Goal: Task Accomplishment & Management: Manage account settings

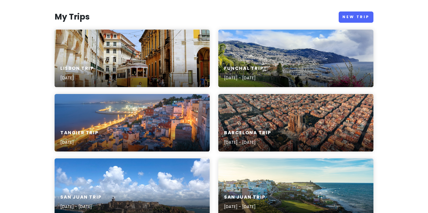
scroll to position [92, 0]
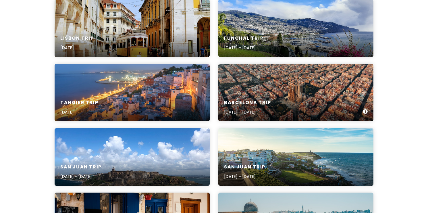
click at [255, 84] on div "Barcelona Trip [DATE] - [DATE]" at bounding box center [295, 92] width 155 height 57
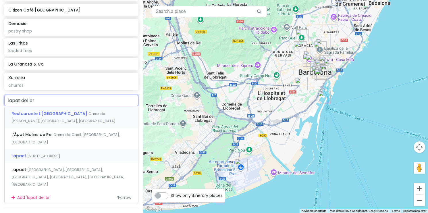
scroll to position [448, 0]
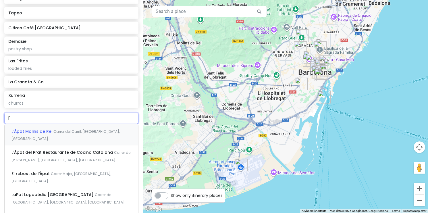
type input "l"
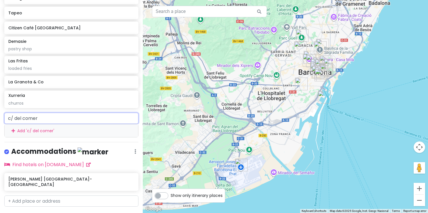
drag, startPoint x: 51, startPoint y: 110, endPoint x: -1, endPoint y: 109, distance: 52.3
click at [0, 109] on html "Barcelona Trip Private Change Dates Make a Copy Delete Trip Go Pro ⚡️ Give Feed…" at bounding box center [214, 106] width 428 height 213
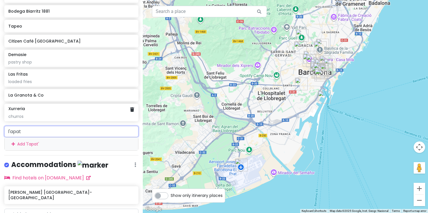
click at [99, 112] on div "Xurreria churros" at bounding box center [71, 112] width 134 height 17
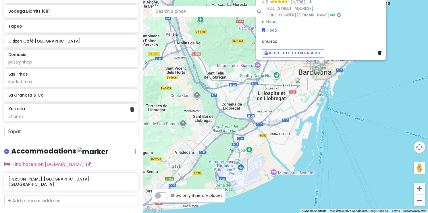
click at [99, 112] on div "Xurreria churros" at bounding box center [71, 112] width 134 height 17
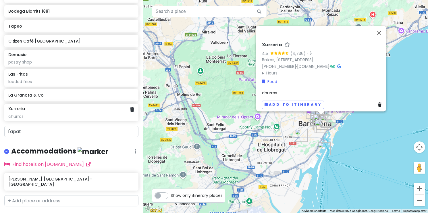
click at [82, 114] on div "churros" at bounding box center [71, 116] width 126 height 5
click at [24, 114] on div "churros" at bounding box center [71, 116] width 126 height 5
click at [15, 114] on div "churros" at bounding box center [71, 116] width 126 height 5
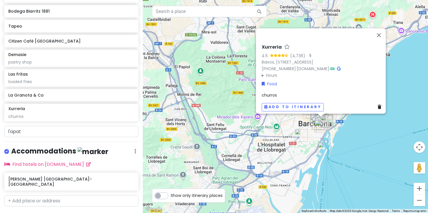
click at [382, 123] on div "Xurreria 4.5 (4,736) · [GEOGRAPHIC_DATA], [STREET_ADDRESS] [PHONE_NUMBER] · [DO…" at bounding box center [285, 106] width 285 height 213
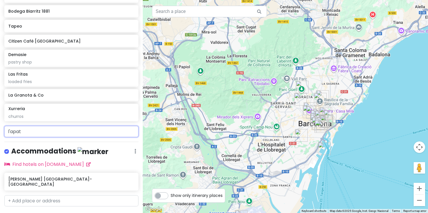
click at [71, 126] on input "l'apat" at bounding box center [71, 131] width 134 height 11
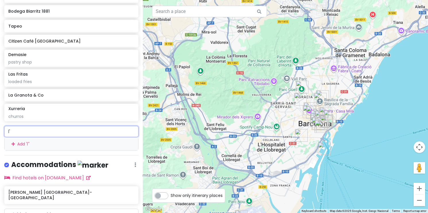
type input "l"
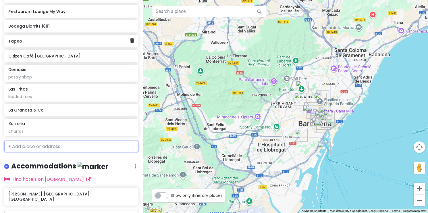
scroll to position [421, 0]
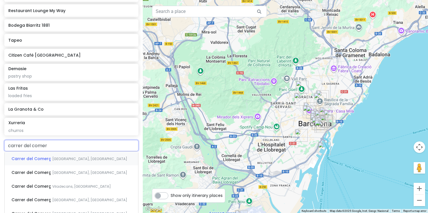
type input "carrer del comerc"
click at [78, 153] on div "Carrer del Comerç [GEOGRAPHIC_DATA], [GEOGRAPHIC_DATA]" at bounding box center [72, 158] width 134 height 14
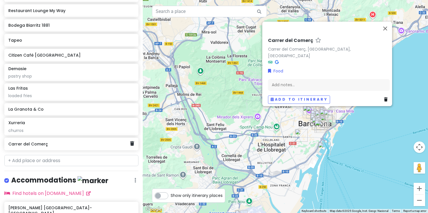
click at [49, 141] on h6 "Carrer del Comerç" at bounding box center [69, 143] width 122 height 5
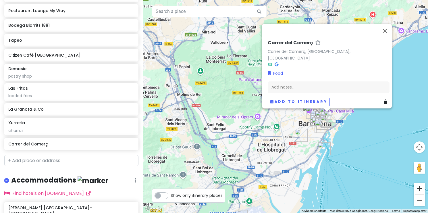
click at [421, 190] on button "Zoom in" at bounding box center [418, 188] width 11 height 11
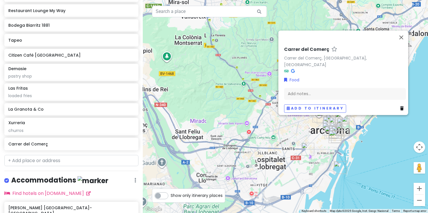
click at [421, 190] on button "Zoom in" at bounding box center [418, 188] width 11 height 11
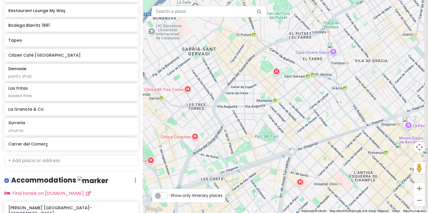
drag, startPoint x: 389, startPoint y: 183, endPoint x: 253, endPoint y: 110, distance: 155.3
click at [253, 110] on div "Carrer del Comerç Carrer del Comerç, [GEOGRAPHIC_DATA] [GEOGRAPHIC_DATA], [GEOG…" at bounding box center [285, 106] width 285 height 213
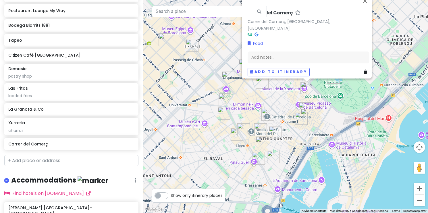
drag, startPoint x: 333, startPoint y: 142, endPoint x: 317, endPoint y: 140, distance: 16.8
click at [317, 140] on div "Carrer del Comerç Carrer del Comerç, [GEOGRAPHIC_DATA] [GEOGRAPHIC_DATA], [GEOG…" at bounding box center [285, 106] width 285 height 213
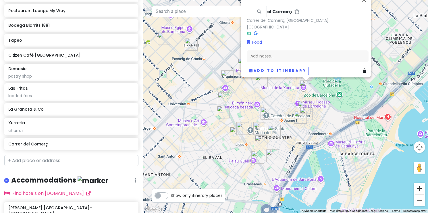
click at [422, 190] on button "Zoom in" at bounding box center [418, 188] width 11 height 11
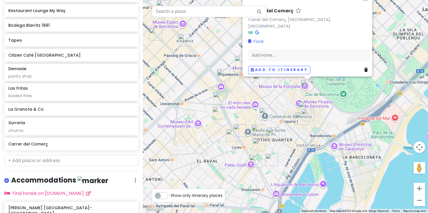
click at [422, 190] on button "Zoom in" at bounding box center [418, 188] width 11 height 11
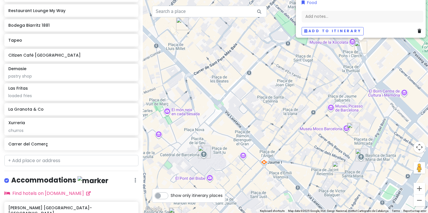
drag, startPoint x: 371, startPoint y: 105, endPoint x: 297, endPoint y: 123, distance: 76.8
click at [297, 123] on div "Carrer del Comerç Carrer del Comerç, [GEOGRAPHIC_DATA] [GEOGRAPHIC_DATA], [GEOG…" at bounding box center [285, 106] width 285 height 213
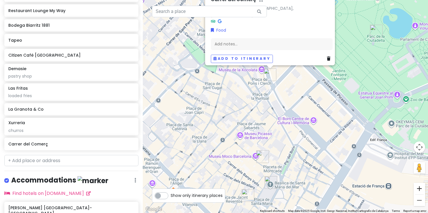
click at [420, 184] on button "Zoom in" at bounding box center [418, 188] width 11 height 11
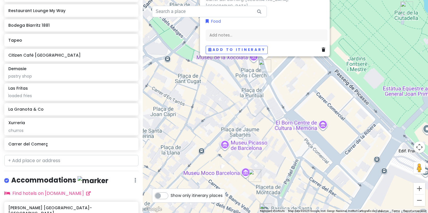
click at [420, 184] on button "Zoom in" at bounding box center [418, 188] width 11 height 11
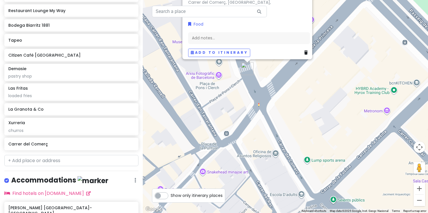
drag, startPoint x: 274, startPoint y: 74, endPoint x: 303, endPoint y: 156, distance: 87.5
click at [303, 156] on div "Carrer del Comerç Carrer del Comerç, [GEOGRAPHIC_DATA] [GEOGRAPHIC_DATA], [GEOG…" at bounding box center [285, 106] width 285 height 213
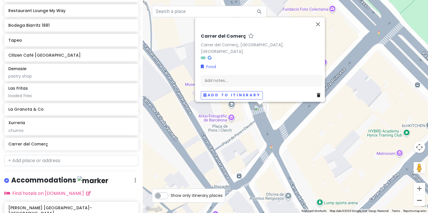
click at [416, 200] on button "Zoom out" at bounding box center [418, 199] width 11 height 11
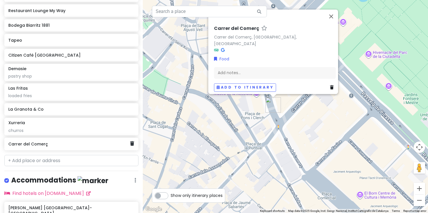
click at [50, 141] on h6 "Carrer del Comerç" at bounding box center [69, 143] width 122 height 5
click at [41, 141] on h6 "Carrer del Comerç" at bounding box center [69, 143] width 122 height 5
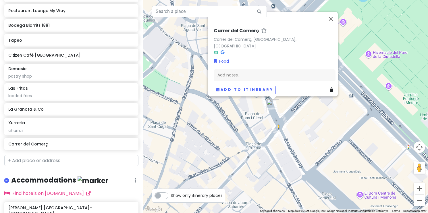
click at [330, 88] on icon at bounding box center [331, 90] width 3 height 4
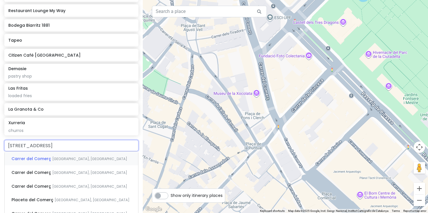
type input "[STREET_ADDRESS]"
click at [69, 156] on span "[GEOGRAPHIC_DATA], [GEOGRAPHIC_DATA]" at bounding box center [89, 158] width 75 height 5
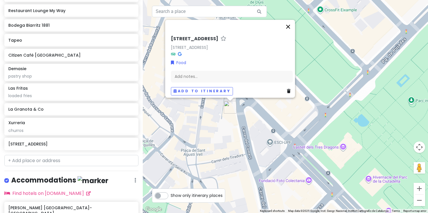
click at [291, 25] on button "Close" at bounding box center [288, 27] width 14 height 14
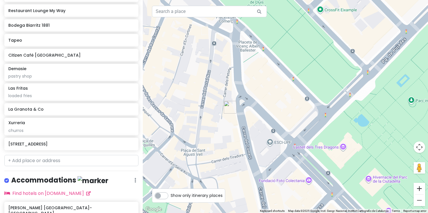
click at [418, 192] on button "Zoom in" at bounding box center [418, 188] width 11 height 11
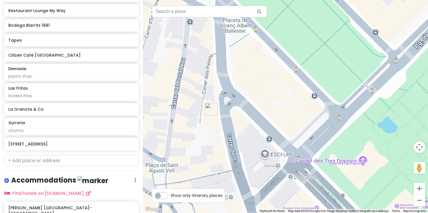
click at [418, 192] on button "Zoom in" at bounding box center [418, 188] width 11 height 11
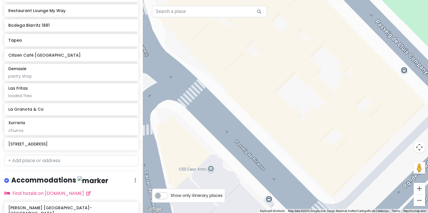
drag, startPoint x: 257, startPoint y: 181, endPoint x: 400, endPoint y: 142, distance: 147.8
click at [399, 142] on div at bounding box center [285, 106] width 285 height 213
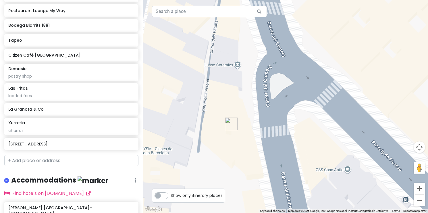
drag, startPoint x: 278, startPoint y: 129, endPoint x: 257, endPoint y: 177, distance: 52.3
click at [257, 177] on div at bounding box center [285, 106] width 285 height 213
click at [63, 141] on h6 "[STREET_ADDRESS]" at bounding box center [69, 143] width 122 height 5
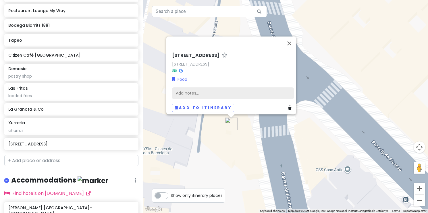
click at [195, 91] on div "Add notes..." at bounding box center [233, 93] width 122 height 12
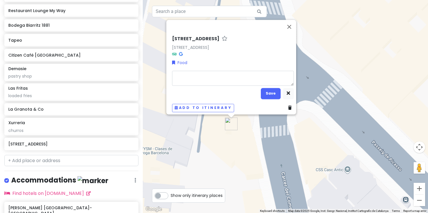
type textarea "x"
type textarea "l"
type textarea "x"
type textarea "l'"
type textarea "x"
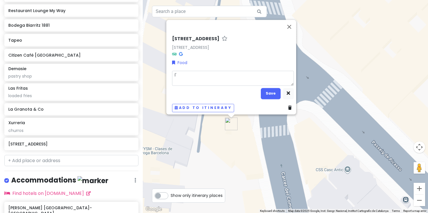
type textarea "l'a"
type textarea "x"
type textarea "l'ap"
type textarea "x"
type textarea "l'apa"
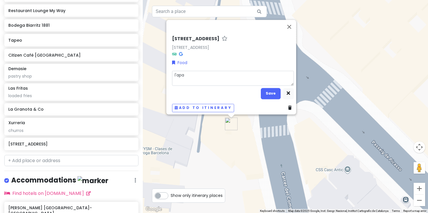
type textarea "x"
type textarea "l'apat"
type textarea "x"
type textarea "l'apata"
type textarea "x"
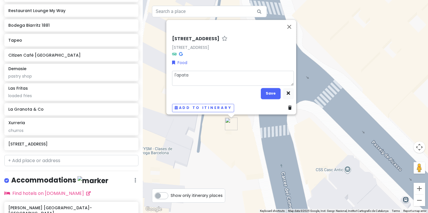
type textarea "l'apat"
type textarea "x"
type textarea "l'apat?"
type textarea "x"
type textarea "l'apat?"
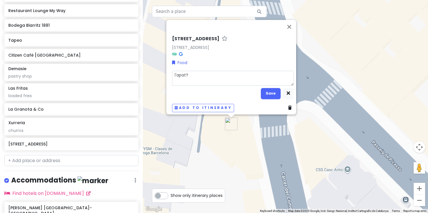
type textarea "x"
type textarea "l'apat? t"
type textarea "x"
type textarea "l'apat? ta"
type textarea "x"
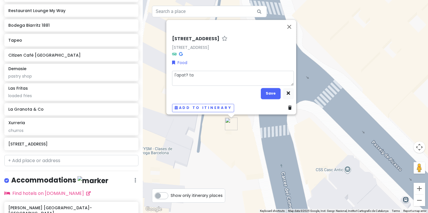
type textarea "l'apat? tap"
type textarea "x"
type textarea "l'apat? tapa"
type textarea "x"
type textarea "l'apat? tapas"
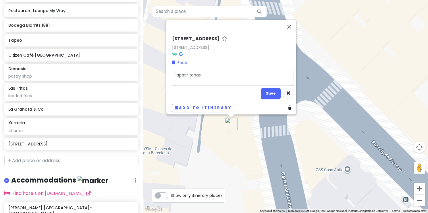
type textarea "x"
type textarea "l'apat? tapas"
type textarea "x"
type textarea "l'apat? tapas m"
type textarea "x"
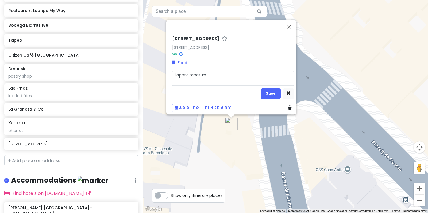
type textarea "l'apat? tapas"
type textarea "x"
type textarea "l'apat? tapas v"
type textarea "x"
type textarea "l'apat? tapas va"
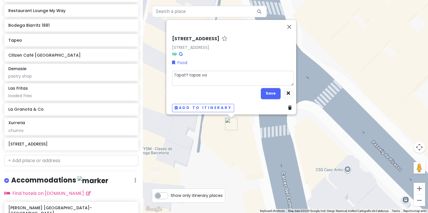
type textarea "x"
type textarea "l'apat? tapas var"
type textarea "x"
type textarea "l'apat? tapas vari"
type textarea "x"
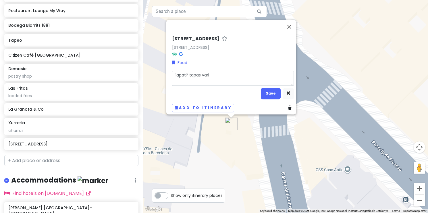
type textarea "l'apat? tapas varie"
type textarea "x"
type textarea "l'apat? tapas varier"
type textarea "x"
type textarea "l'apat? tapas variert"
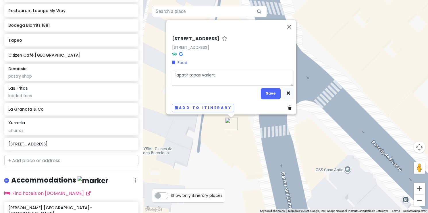
type textarea "x"
type textarea "l'apat? tapas varierty"
type textarea "x"
type textarea "l'apat? tapas variert"
type textarea "x"
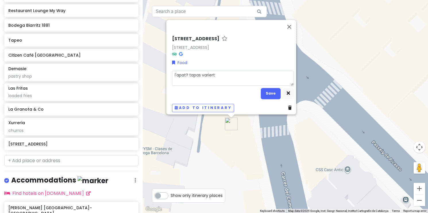
type textarea "l'apat? tapas varier"
type textarea "x"
type textarea "l'apat? tapas varie"
type textarea "x"
type textarea "l'apat? tapas variey"
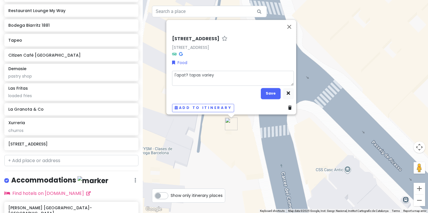
type textarea "x"
type textarea "l'apat? tapas varieyt"
type textarea "x"
type textarea "l'apat? tapas variey"
type textarea "x"
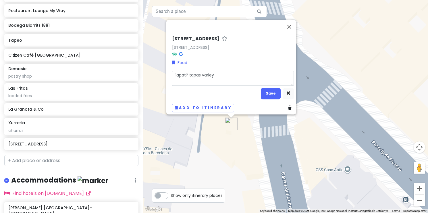
type textarea "l'apat? tapas varie"
type textarea "x"
type textarea "l'apat? tapas variet"
type textarea "x"
type textarea "l'apat? tapas variety"
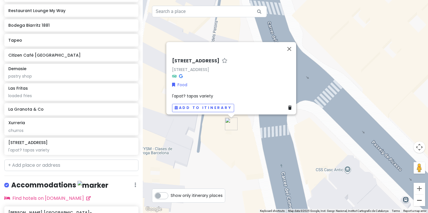
click at [420, 202] on button "Zoom out" at bounding box center [418, 199] width 11 height 11
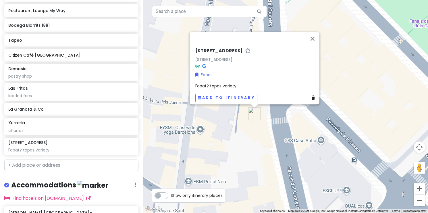
click at [420, 202] on button "Zoom out" at bounding box center [418, 199] width 11 height 11
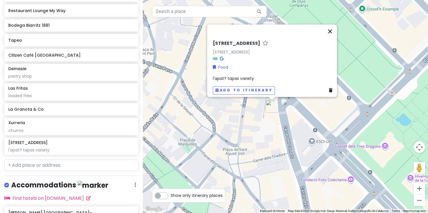
click at [332, 29] on button "Close" at bounding box center [330, 31] width 14 height 14
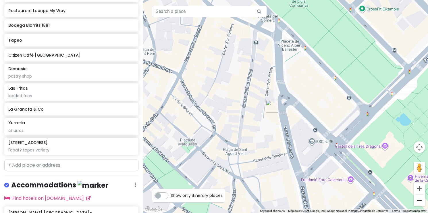
click at [419, 202] on button "Zoom out" at bounding box center [418, 199] width 11 height 11
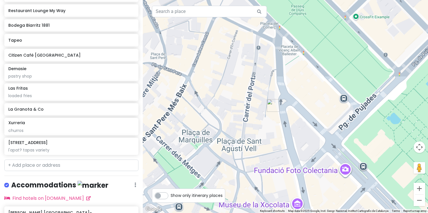
click at [419, 202] on button "Zoom out" at bounding box center [418, 199] width 11 height 11
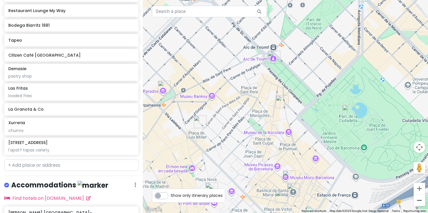
click at [419, 202] on button "Zoom out" at bounding box center [418, 199] width 11 height 11
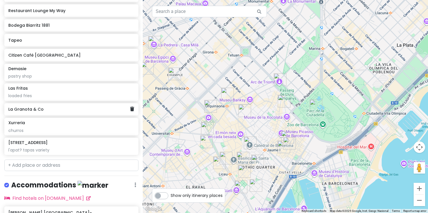
click at [62, 107] on h6 "La Granota & Co" at bounding box center [69, 109] width 122 height 5
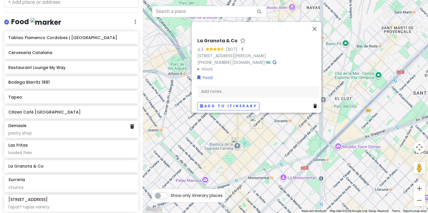
scroll to position [364, 0]
click at [53, 80] on h6 "Bodega Biarritz 1881" at bounding box center [69, 82] width 122 height 5
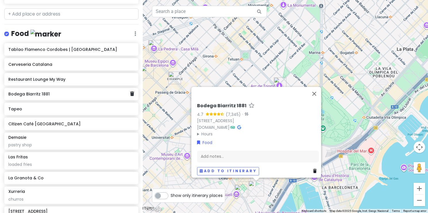
scroll to position [352, 0]
click at [53, 75] on div "Restaurant Lounge My Way" at bounding box center [71, 79] width 134 height 13
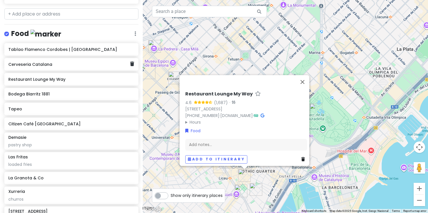
click at [52, 62] on h6 "Cerveseria Catalana" at bounding box center [69, 64] width 122 height 5
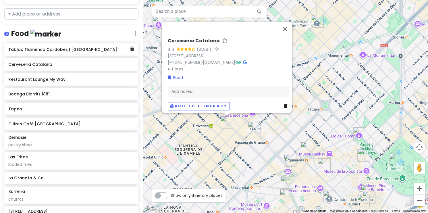
click at [57, 47] on h6 "Tablao Flamenco Cordobes | [GEOGRAPHIC_DATA]" at bounding box center [69, 49] width 122 height 5
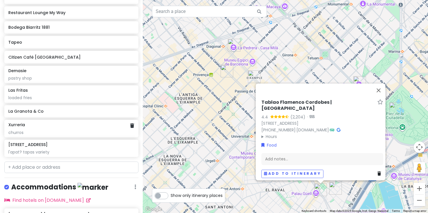
scroll to position [426, 0]
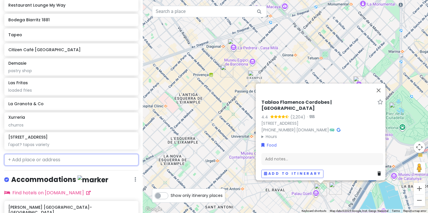
click at [56, 154] on input "text" at bounding box center [71, 159] width 134 height 11
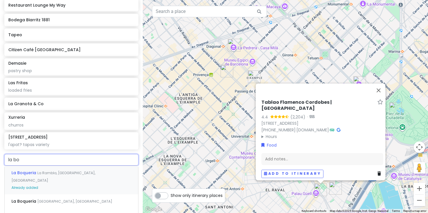
type input "la boq"
drag, startPoint x: 32, startPoint y: 152, endPoint x: -3, endPoint y: 148, distance: 34.7
click at [0, 148] on html "Barcelona Trip Private Change Dates Make a Copy Delete Trip Go Pro ⚡️ Give Feed…" at bounding box center [214, 106] width 428 height 213
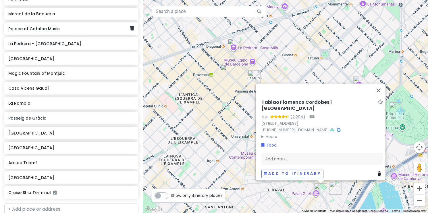
scroll to position [169, 0]
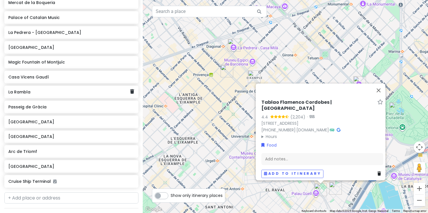
click at [44, 89] on h6 "La Rambla" at bounding box center [69, 91] width 122 height 5
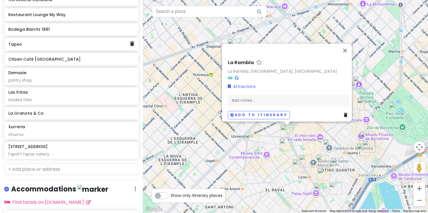
scroll to position [420, 0]
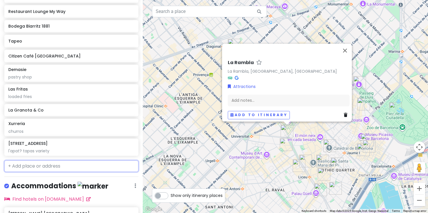
click at [36, 160] on input "text" at bounding box center [71, 165] width 134 height 11
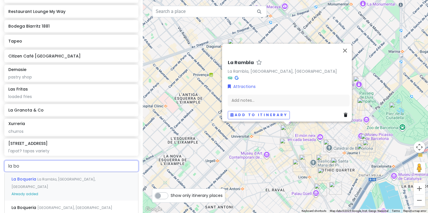
type input "la boq"
click at [49, 177] on span "La Rambla, [GEOGRAPHIC_DATA], [GEOGRAPHIC_DATA]" at bounding box center [53, 183] width 84 height 12
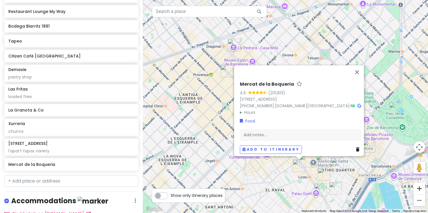
click at [422, 191] on button "Zoom in" at bounding box center [418, 188] width 11 height 11
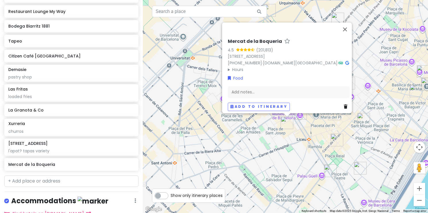
drag, startPoint x: 391, startPoint y: 178, endPoint x: 365, endPoint y: 65, distance: 115.3
click at [365, 65] on div "[GEOGRAPHIC_DATA] 4.5 (201,813) [GEOGRAPHIC_DATA][STREET_ADDRESS] [PHONE_NUMBER…" at bounding box center [285, 106] width 285 height 213
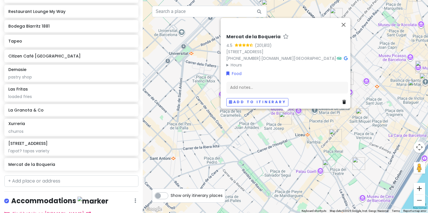
click at [418, 191] on button "Zoom in" at bounding box center [418, 188] width 11 height 11
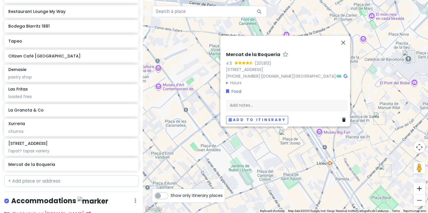
click at [420, 190] on button "Zoom in" at bounding box center [418, 188] width 11 height 11
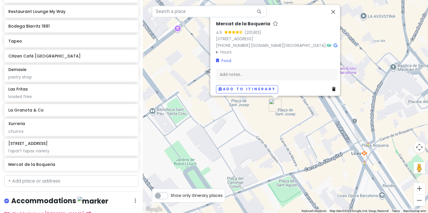
drag, startPoint x: 371, startPoint y: 181, endPoint x: 361, endPoint y: 113, distance: 68.8
click at [361, 113] on div "[GEOGRAPHIC_DATA] 4.5 (201,813) [GEOGRAPHIC_DATA][STREET_ADDRESS] [PHONE_NUMBER…" at bounding box center [285, 106] width 285 height 213
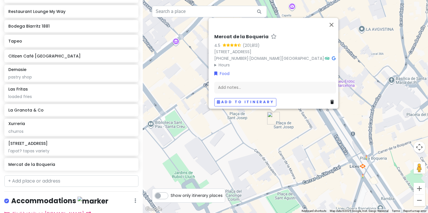
drag, startPoint x: 343, startPoint y: 137, endPoint x: 343, endPoint y: 154, distance: 16.9
click at [343, 154] on div "[GEOGRAPHIC_DATA] 4.5 (201,813) [GEOGRAPHIC_DATA][STREET_ADDRESS] [PHONE_NUMBER…" at bounding box center [285, 106] width 285 height 213
click at [333, 21] on button "Close" at bounding box center [331, 25] width 14 height 14
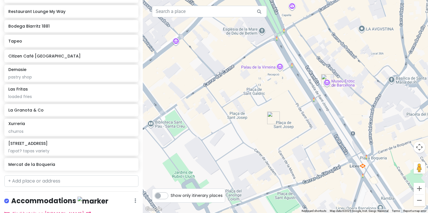
click at [328, 80] on img "Barcelona Erotic Museum" at bounding box center [327, 80] width 13 height 13
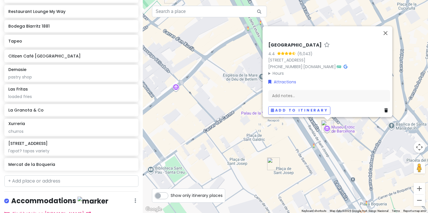
click at [349, 142] on div "[GEOGRAPHIC_DATA] 4.4 (6,043) La [STREET_ADDRESS] [PHONE_NUMBER] · [DOMAIN_NAME…" at bounding box center [285, 106] width 285 height 213
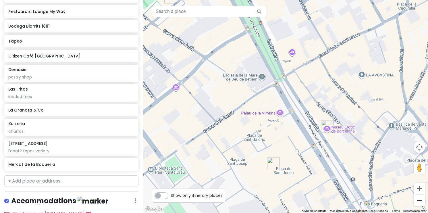
click at [419, 200] on button "Zoom out" at bounding box center [418, 199] width 11 height 11
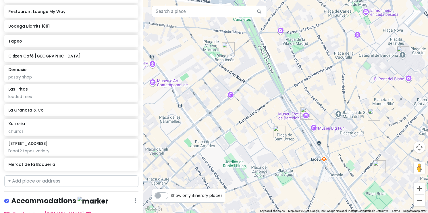
click at [229, 47] on img "Demasie" at bounding box center [228, 48] width 13 height 13
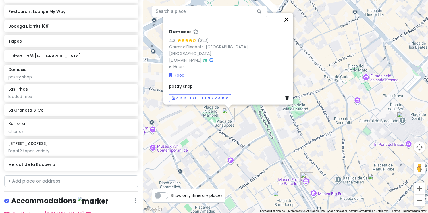
click at [287, 24] on button "Close" at bounding box center [286, 20] width 14 height 14
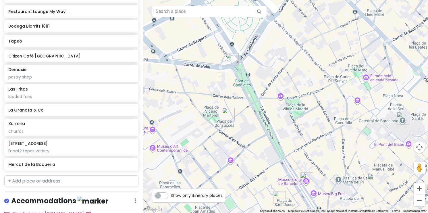
click at [232, 61] on img "La Rambla" at bounding box center [232, 59] width 13 height 13
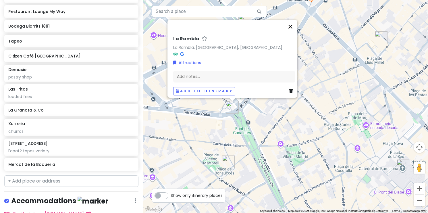
click at [293, 23] on button "Close" at bounding box center [290, 27] width 14 height 14
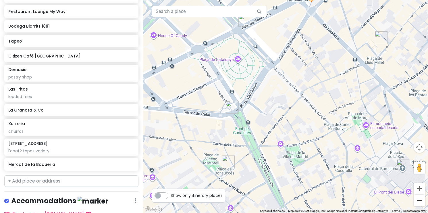
click at [420, 201] on button "Zoom out" at bounding box center [418, 199] width 11 height 11
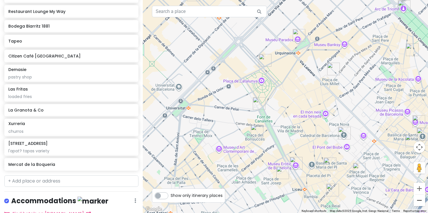
click at [420, 201] on button "Zoom out" at bounding box center [418, 199] width 11 height 11
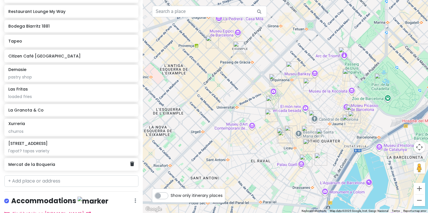
click at [73, 162] on h6 "Mercat de la Boqueria" at bounding box center [69, 164] width 122 height 5
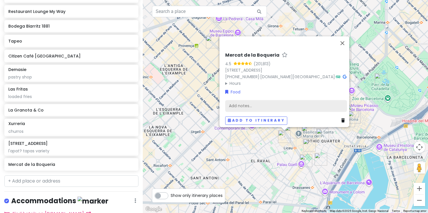
click at [255, 102] on div "Add notes..." at bounding box center [286, 106] width 122 height 12
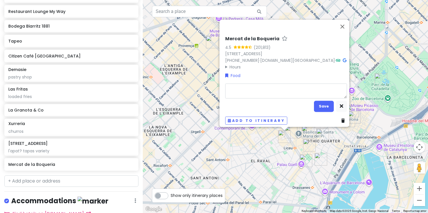
type textarea "x"
type textarea "m"
type textarea "x"
type textarea "ma"
type textarea "x"
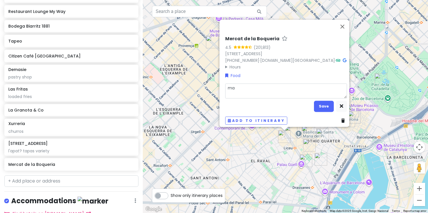
type textarea "mar"
type textarea "x"
type textarea "mark"
type textarea "x"
type textarea "marke"
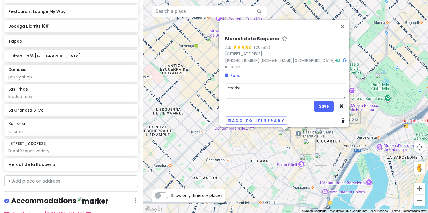
type textarea "x"
type textarea "market"
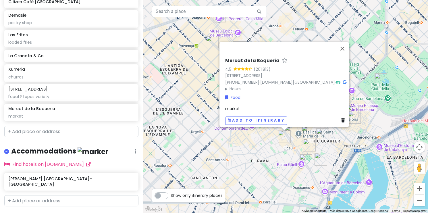
scroll to position [474, 0]
click at [49, 126] on input "text" at bounding box center [71, 131] width 134 height 11
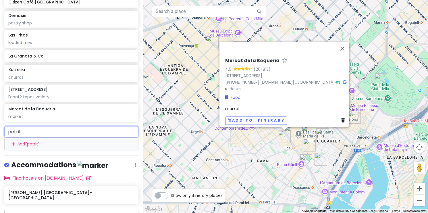
drag, startPoint x: 23, startPoint y: 123, endPoint x: -3, endPoint y: 123, distance: 25.8
click at [0, 123] on html "Barcelona Trip Private Change Dates Make a Copy Delete Trip Go Pro ⚡️ Give Feed…" at bounding box center [214, 106] width 428 height 213
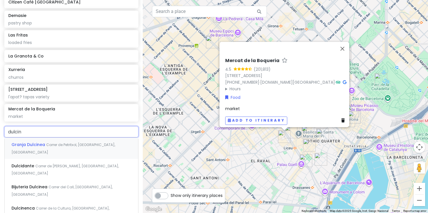
type input "dulcine"
click at [24, 140] on div "Granja Dulcinea Carrer de Petritxol, [GEOGRAPHIC_DATA], [GEOGRAPHIC_DATA]" at bounding box center [72, 148] width 134 height 21
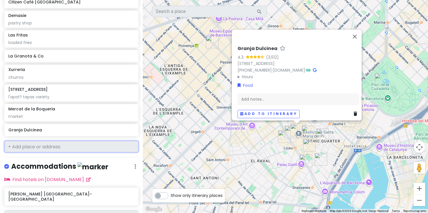
click at [71, 141] on input "text" at bounding box center [71, 146] width 134 height 11
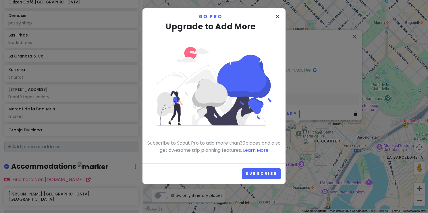
click at [277, 16] on icon "close" at bounding box center [277, 16] width 7 height 7
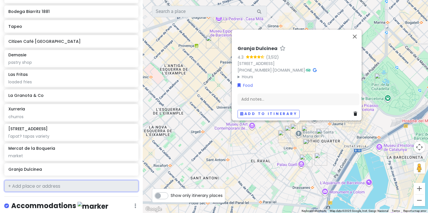
scroll to position [419, 0]
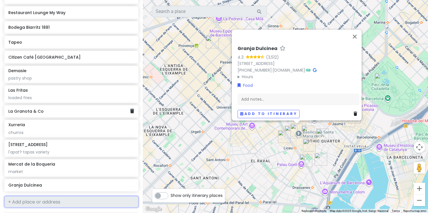
click at [93, 109] on h6 "La Granota & Co" at bounding box center [69, 111] width 122 height 5
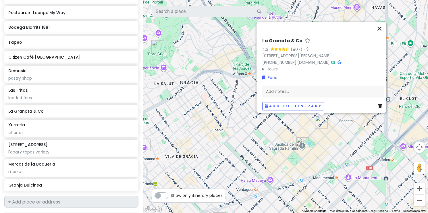
click at [382, 27] on button "Close" at bounding box center [379, 29] width 14 height 14
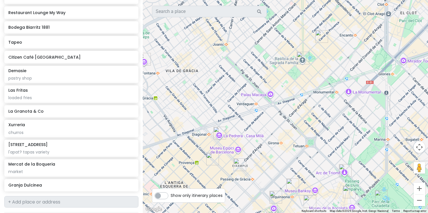
drag, startPoint x: 305, startPoint y: 156, endPoint x: 306, endPoint y: 69, distance: 86.1
click at [306, 69] on div at bounding box center [285, 106] width 285 height 213
click at [95, 109] on div "La Granota & Co" at bounding box center [71, 111] width 134 height 13
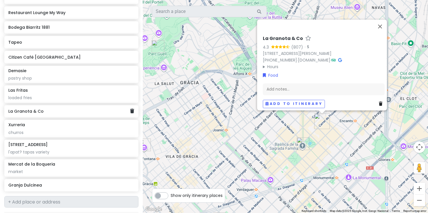
click at [133, 109] on icon at bounding box center [132, 111] width 4 height 5
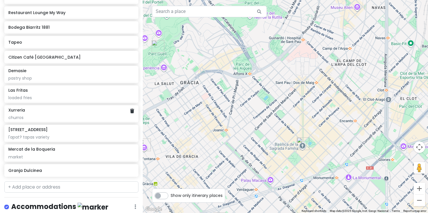
click at [115, 115] on div "churros" at bounding box center [71, 117] width 126 height 5
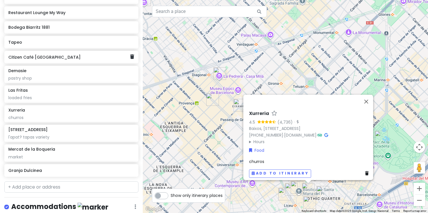
click at [81, 55] on h6 "Citizen Café [GEOGRAPHIC_DATA]" at bounding box center [69, 57] width 122 height 5
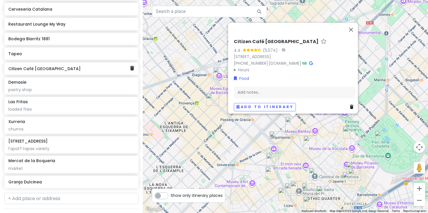
scroll to position [405, 0]
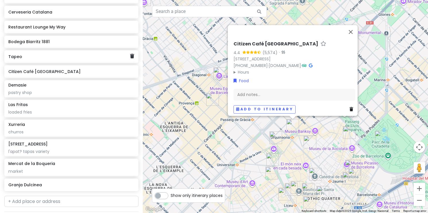
click at [78, 54] on h6 "Tapeo" at bounding box center [69, 56] width 122 height 5
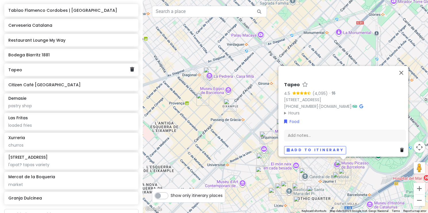
scroll to position [382, 0]
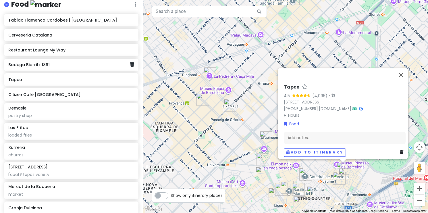
click at [67, 62] on h6 "Bodega Biarritz 1881" at bounding box center [69, 64] width 122 height 5
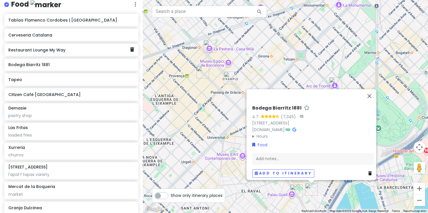
click at [71, 47] on h6 "Restaurant Lounge My Way" at bounding box center [69, 49] width 122 height 5
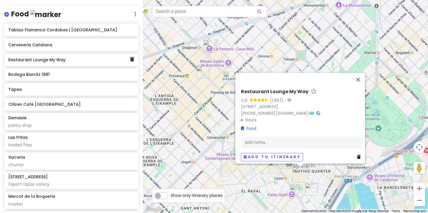
scroll to position [362, 0]
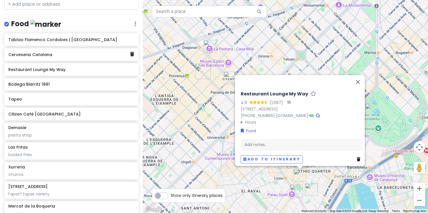
click at [65, 52] on h6 "Cerveseria Catalana" at bounding box center [69, 54] width 122 height 5
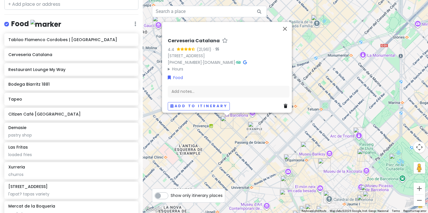
click at [255, 127] on img "Casa Batlló" at bounding box center [254, 127] width 13 height 13
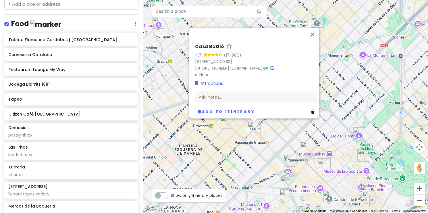
click at [239, 144] on div "[GEOGRAPHIC_DATA] 4.7 (171,906) [STREET_ADDRESS] [PHONE_NUMBER] · [DOMAIN_NAME]…" at bounding box center [285, 106] width 285 height 213
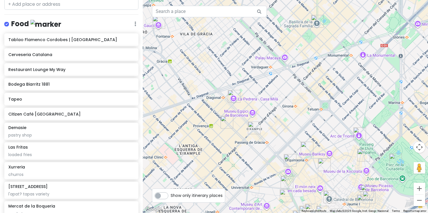
click at [233, 100] on img "La Pedrera - Casa Milà" at bounding box center [234, 96] width 13 height 13
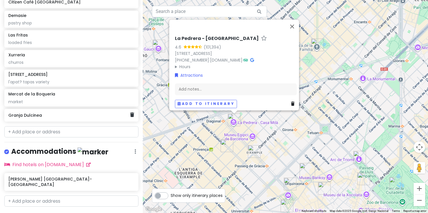
scroll to position [0, 0]
click at [61, 126] on input "text" at bounding box center [71, 131] width 134 height 11
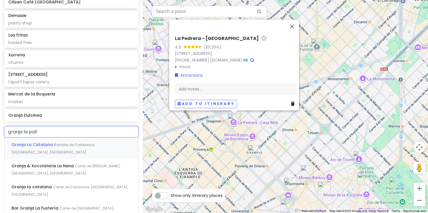
type input "granja la palla"
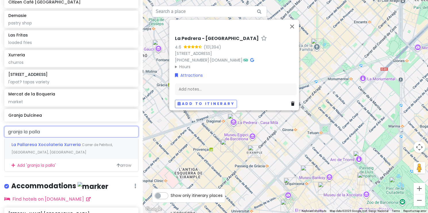
click at [86, 139] on div "La Pallaresa Xocolateria Xurreria Carrer de Petritxol, [GEOGRAPHIC_DATA], [GEOG…" at bounding box center [72, 148] width 134 height 21
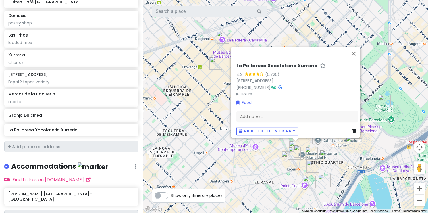
drag, startPoint x: 220, startPoint y: 173, endPoint x: 204, endPoint y: 119, distance: 56.7
click at [204, 119] on div "La Pallaresa Xocolateria Xurreria 4.2 (5,725) [STREET_ADDRESS] [PHONE_NUMBER] ·…" at bounding box center [285, 106] width 285 height 213
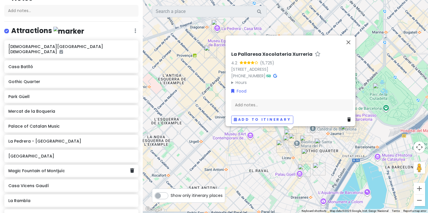
scroll to position [55, 0]
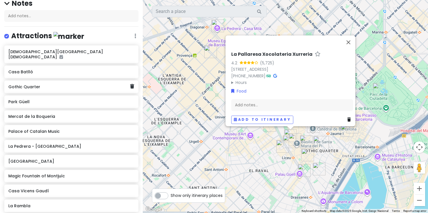
click at [79, 84] on h6 "Gothic Quarter" at bounding box center [69, 86] width 122 height 5
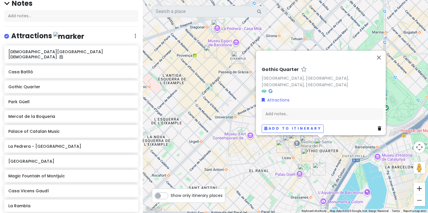
click at [417, 187] on button "Zoom in" at bounding box center [418, 188] width 11 height 11
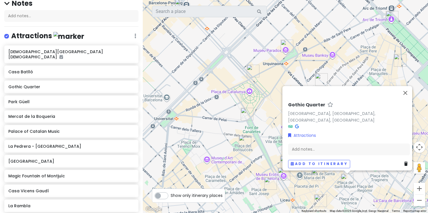
drag, startPoint x: 376, startPoint y: 186, endPoint x: 342, endPoint y: 138, distance: 58.9
click at [342, 138] on div "Gothic Quarter [GEOGRAPHIC_DATA], [GEOGRAPHIC_DATA], [GEOGRAPHIC_DATA], [GEOGRA…" at bounding box center [285, 106] width 285 height 213
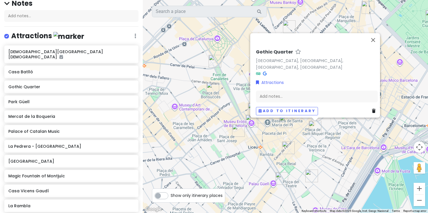
drag, startPoint x: 367, startPoint y: 176, endPoint x: 358, endPoint y: 172, distance: 9.5
click at [358, 172] on div "Gothic Quarter [GEOGRAPHIC_DATA], [GEOGRAPHIC_DATA], [GEOGRAPHIC_DATA], [GEOGRA…" at bounding box center [285, 106] width 285 height 213
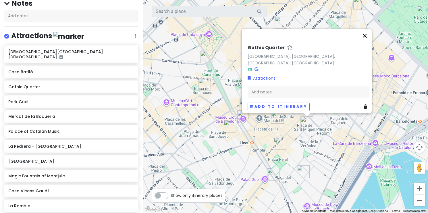
click at [368, 40] on button "Close" at bounding box center [365, 36] width 14 height 14
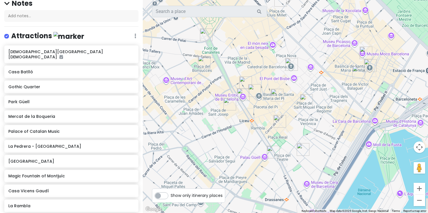
drag, startPoint x: 381, startPoint y: 174, endPoint x: 379, endPoint y: 149, distance: 25.1
click at [379, 149] on div at bounding box center [285, 106] width 285 height 213
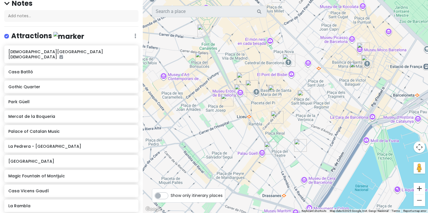
click at [420, 188] on button "Zoom in" at bounding box center [418, 188] width 11 height 11
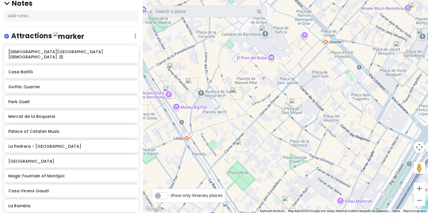
drag, startPoint x: 367, startPoint y: 128, endPoint x: 340, endPoint y: 140, distance: 29.3
click at [340, 140] on div at bounding box center [285, 106] width 285 height 213
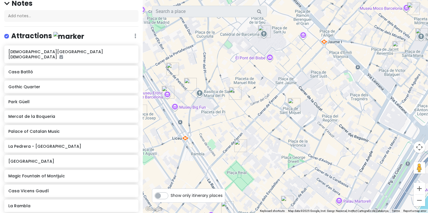
click at [261, 30] on img "Cathedral of Barcelona" at bounding box center [264, 31] width 13 height 13
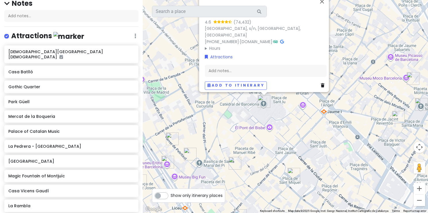
drag, startPoint x: 287, startPoint y: 153, endPoint x: 286, endPoint y: 134, distance: 19.0
click at [286, 134] on div "[GEOGRAPHIC_DATA] 4.6 (74,432) [STREET_ADDRESS] [PHONE_NUMBER] · [DOMAIN_NAME] …" at bounding box center [285, 106] width 285 height 213
click at [415, 203] on button "Zoom out" at bounding box center [418, 199] width 11 height 11
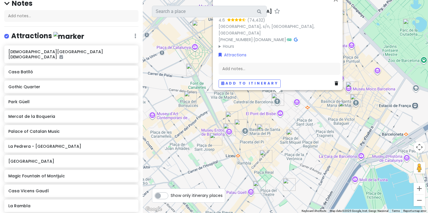
drag, startPoint x: 335, startPoint y: 166, endPoint x: 339, endPoint y: 164, distance: 4.2
click at [339, 164] on div "[GEOGRAPHIC_DATA] 4.6 (74,432) [STREET_ADDRESS] [PHONE_NUMBER] · [DOMAIN_NAME] …" at bounding box center [285, 106] width 285 height 213
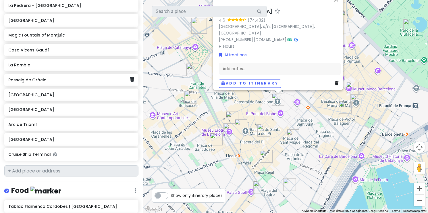
scroll to position [199, 0]
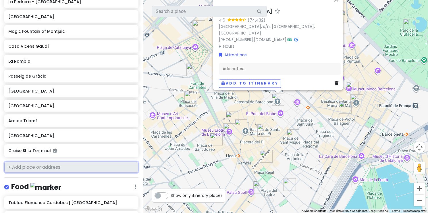
click at [65, 161] on input "text" at bounding box center [71, 166] width 134 height 11
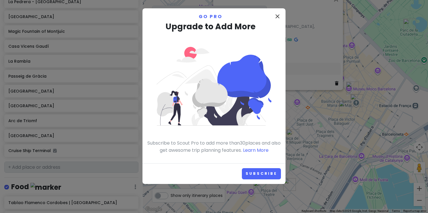
click at [277, 17] on icon "close" at bounding box center [277, 16] width 7 height 7
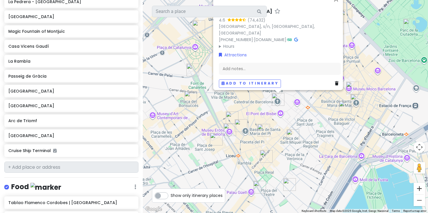
click at [417, 187] on button "Zoom in" at bounding box center [418, 188] width 11 height 11
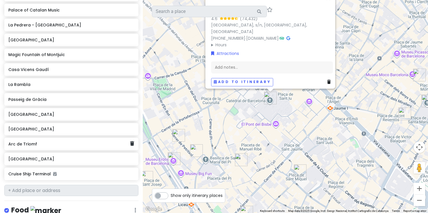
scroll to position [175, 0]
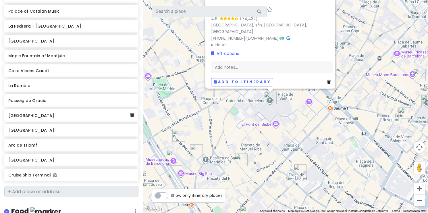
click at [64, 112] on div "[GEOGRAPHIC_DATA]" at bounding box center [69, 115] width 122 height 8
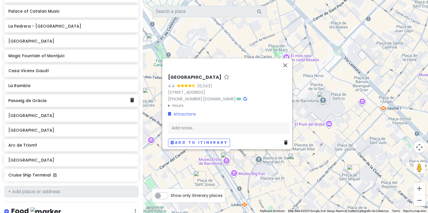
click at [64, 98] on h6 "Passeig de Gràcia" at bounding box center [69, 100] width 122 height 5
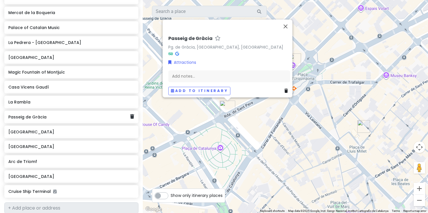
scroll to position [157, 0]
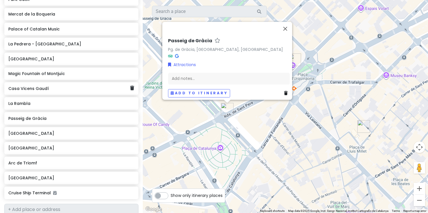
click at [63, 86] on div "Casa Vicens Gaudí" at bounding box center [71, 88] width 134 height 13
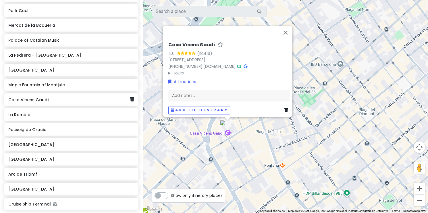
scroll to position [137, 0]
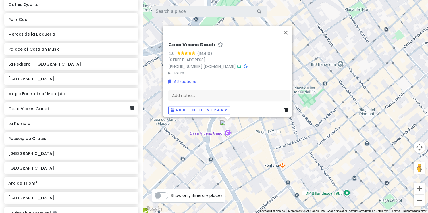
click at [65, 91] on h6 "Magic Fountain of Montjuïc" at bounding box center [71, 93] width 126 height 5
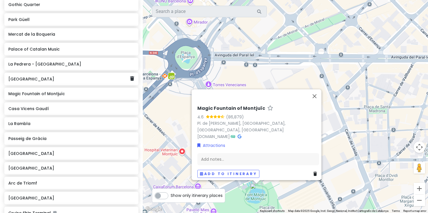
click at [79, 76] on h6 "[GEOGRAPHIC_DATA]" at bounding box center [69, 78] width 122 height 5
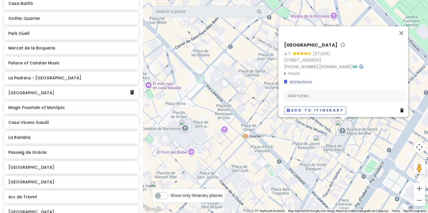
scroll to position [119, 0]
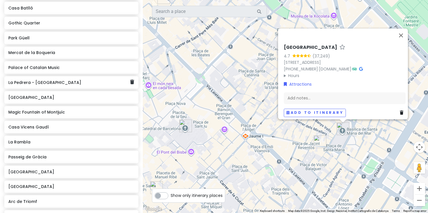
click at [76, 80] on h6 "La Pedrera - [GEOGRAPHIC_DATA]" at bounding box center [69, 82] width 122 height 5
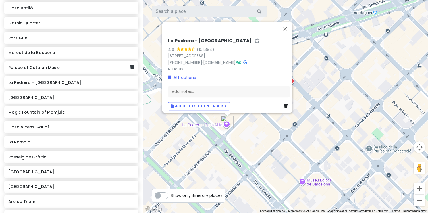
click at [77, 63] on div "Palace of Catalan Music" at bounding box center [69, 67] width 122 height 8
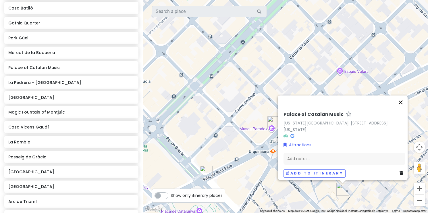
click at [403, 100] on button "Close" at bounding box center [401, 102] width 14 height 14
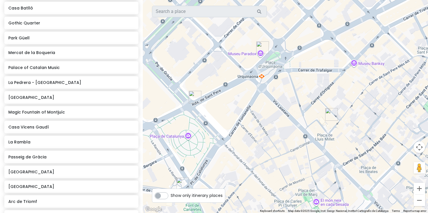
drag, startPoint x: 355, startPoint y: 154, endPoint x: 343, endPoint y: 76, distance: 79.4
click at [343, 76] on div at bounding box center [285, 106] width 285 height 213
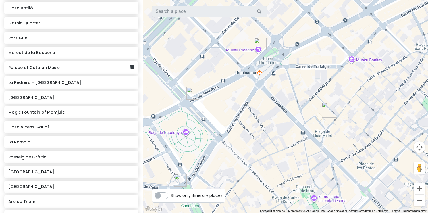
scroll to position [115, 0]
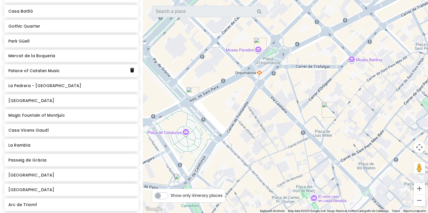
click at [132, 68] on icon at bounding box center [132, 70] width 4 height 5
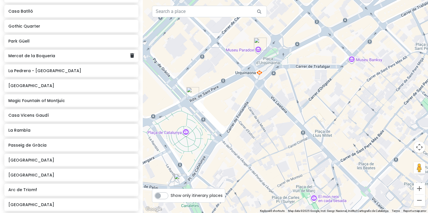
click at [100, 53] on h6 "Mercat de la Boqueria" at bounding box center [69, 55] width 122 height 5
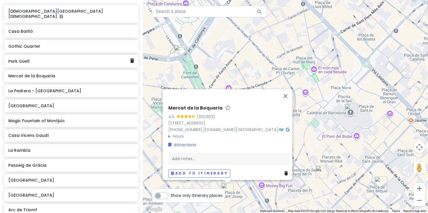
click at [91, 59] on div "Park Güell" at bounding box center [71, 61] width 134 height 13
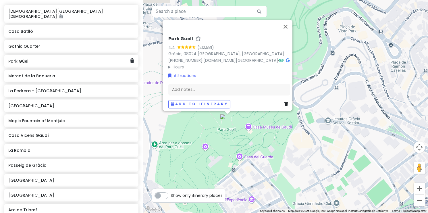
scroll to position [86, 0]
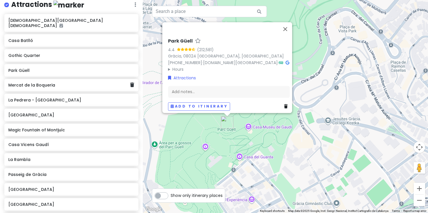
click at [82, 82] on h6 "Mercat de la Boqueria" at bounding box center [69, 84] width 122 height 5
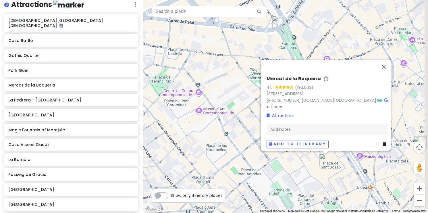
drag, startPoint x: 237, startPoint y: 146, endPoint x: 204, endPoint y: 99, distance: 57.0
click at [204, 99] on div "[GEOGRAPHIC_DATA] 4.5 (193,663) [STREET_ADDRESS] [PHONE_NUMBER] · [DOMAIN_NAME]…" at bounding box center [285, 106] width 285 height 213
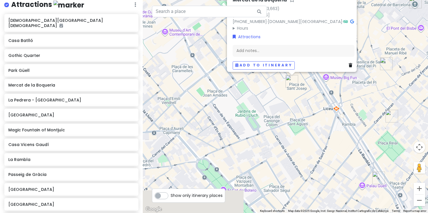
drag, startPoint x: 302, startPoint y: 170, endPoint x: 291, endPoint y: 121, distance: 50.0
click at [291, 121] on div "[GEOGRAPHIC_DATA] 4.5 (193,663) [STREET_ADDRESS] [PHONE_NUMBER] · [DOMAIN_NAME]…" at bounding box center [285, 106] width 285 height 213
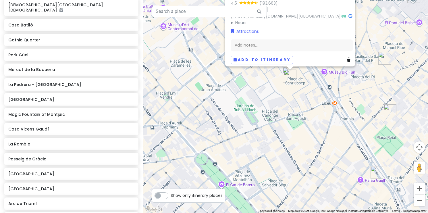
scroll to position [102, 0]
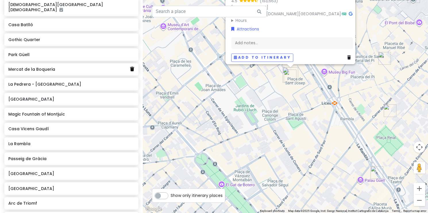
click at [132, 67] on icon at bounding box center [132, 69] width 4 height 5
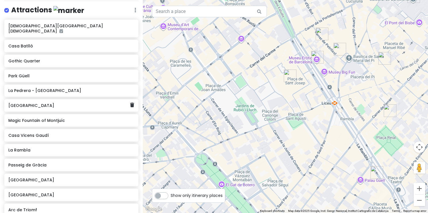
scroll to position [80, 0]
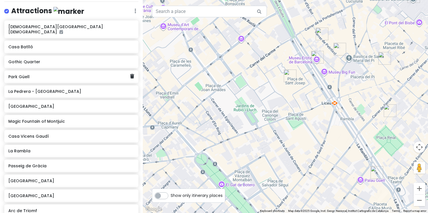
click at [88, 74] on div "Park Güell" at bounding box center [71, 76] width 134 height 13
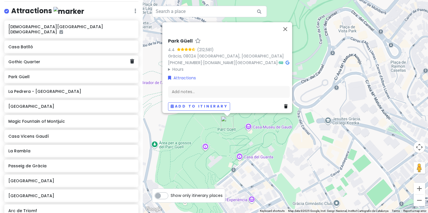
click at [81, 59] on h6 "Gothic Quarter" at bounding box center [69, 61] width 122 height 5
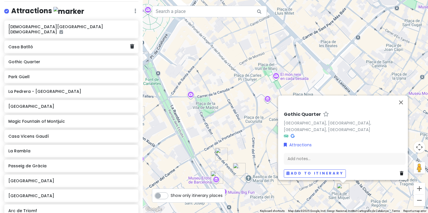
click at [70, 44] on h6 "Casa Batlló" at bounding box center [69, 46] width 122 height 5
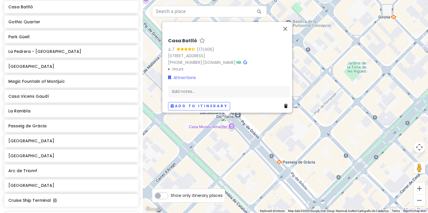
scroll to position [145, 0]
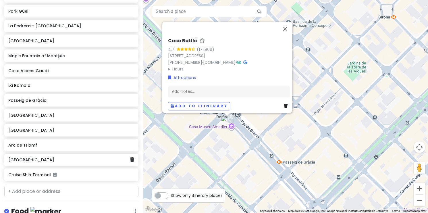
click at [65, 157] on div "[GEOGRAPHIC_DATA]" at bounding box center [71, 160] width 134 height 13
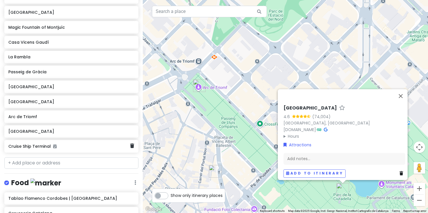
scroll to position [178, 0]
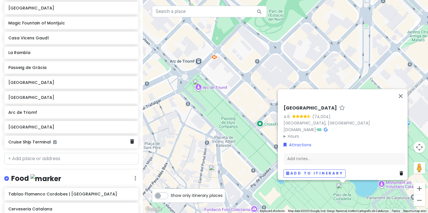
click at [69, 139] on h6 "Cruise Ship Terminal" at bounding box center [69, 141] width 122 height 5
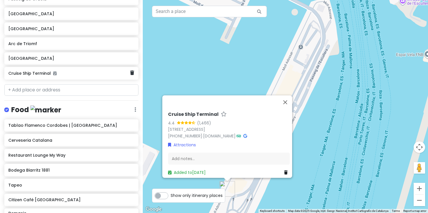
scroll to position [261, 0]
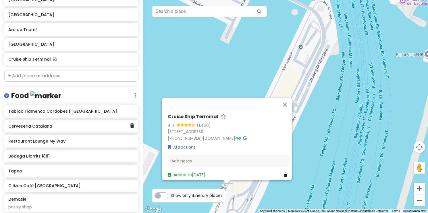
click at [82, 123] on h6 "Cerveseria Catalana" at bounding box center [69, 125] width 122 height 5
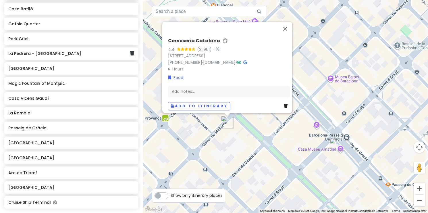
scroll to position [118, 0]
click at [44, 125] on h6 "Passeig de Gràcia" at bounding box center [69, 127] width 122 height 5
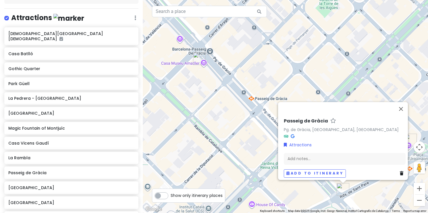
scroll to position [78, 0]
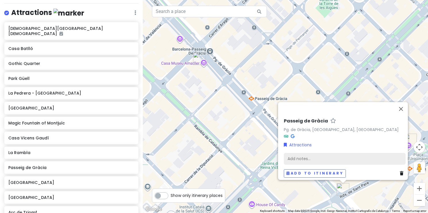
click at [295, 156] on div "Add notes..." at bounding box center [345, 158] width 122 height 12
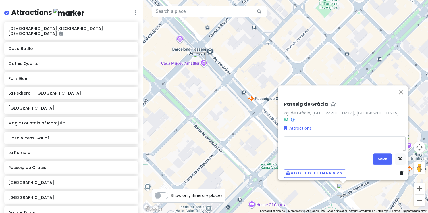
type textarea "x"
type textarea "c"
type textarea "x"
type textarea "ca"
type textarea "x"
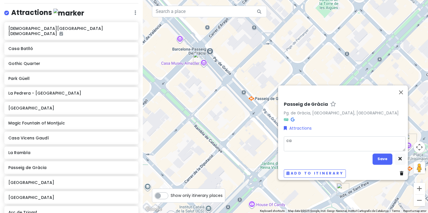
type textarea "cas"
type textarea "x"
type textarea "casa"
type textarea "x"
type textarea "casa"
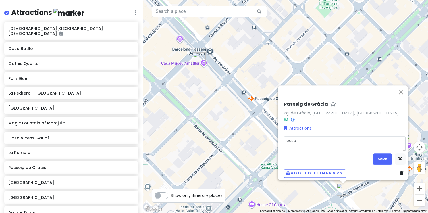
type textarea "x"
type textarea "casa b"
type textarea "x"
type textarea "casa ba"
type textarea "x"
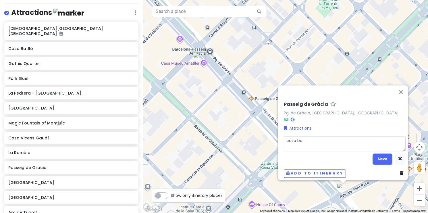
type textarea "casa bat"
type textarea "x"
type textarea "casa batl"
type textarea "x"
type textarea "casa batll"
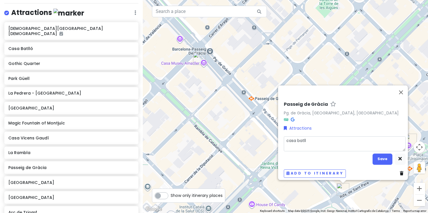
type textarea "x"
type textarea "casa batllo"
type textarea "x"
type textarea "casa battle"
type textarea "x"
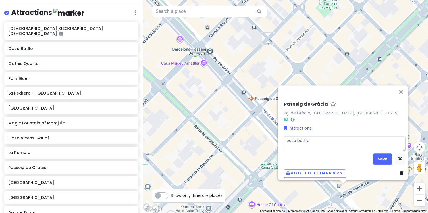
type textarea "casa battle"
type textarea "x"
type textarea "casa battl"
type textarea "x"
type textarea "casa batt"
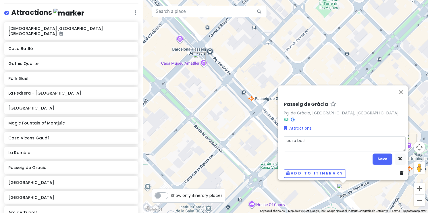
type textarea "x"
type textarea "casa bat"
type textarea "x"
type textarea "casa batl"
type textarea "x"
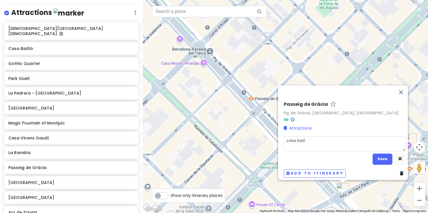
type textarea "casa batll"
type textarea "x"
type textarea "casa batllo"
type textarea "x"
type textarea "casa batllo"
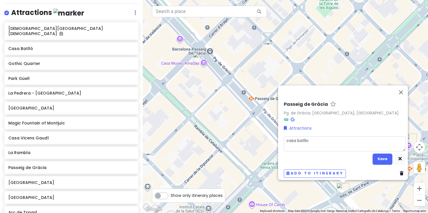
type textarea "x"
type textarea "casa batllo"
type textarea "x"
type textarea "casa batllo,"
type textarea "x"
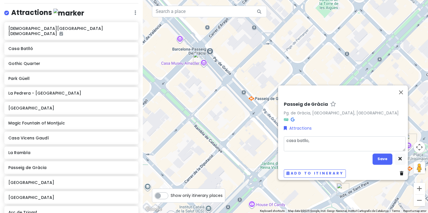
type textarea "casa batllo,"
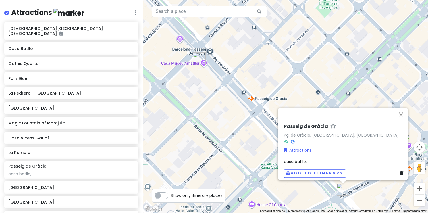
click at [312, 159] on div "casa batllo," at bounding box center [345, 161] width 122 height 6
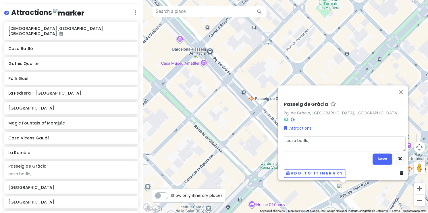
click at [319, 138] on textarea "casa batllo," at bounding box center [345, 143] width 122 height 15
type textarea "x"
type textarea "casa batllo"
type textarea "x"
type textarea "casa batllo"
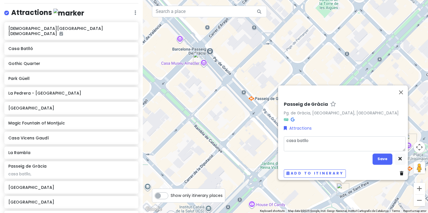
type textarea "x"
type textarea "casa batllo a"
type textarea "x"
type textarea "casa batllo an"
type textarea "x"
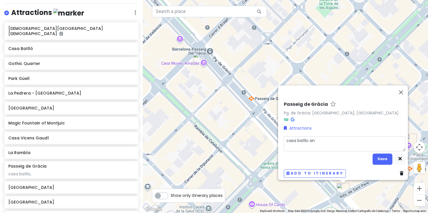
type textarea "casa batllo and"
type textarea "x"
type textarea "casa batllo and"
type textarea "x"
type textarea "casa batllo and o"
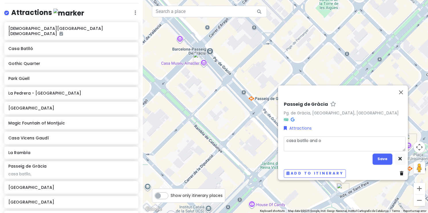
type textarea "x"
type textarea "casa batllo and ot"
type textarea "x"
type textarea "casa batllo and oth"
type textarea "x"
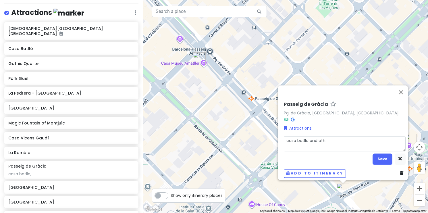
type textarea "casa [PERSON_NAME] and [PERSON_NAME]"
type textarea "x"
type textarea "casa batllo and other"
type textarea "x"
type textarea "casa [PERSON_NAME] and others"
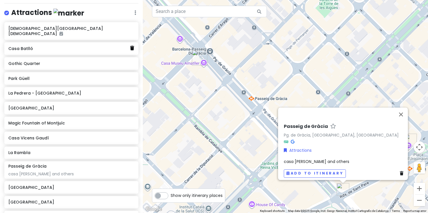
click at [133, 46] on icon at bounding box center [132, 48] width 4 height 5
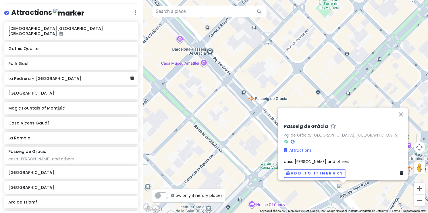
click at [76, 76] on h6 "La Pedrera - [GEOGRAPHIC_DATA]" at bounding box center [69, 78] width 122 height 5
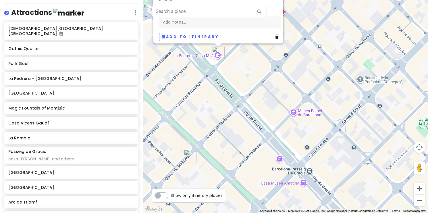
drag, startPoint x: 228, startPoint y: 158, endPoint x: 213, endPoint y: 73, distance: 87.0
click at [213, 73] on div "[GEOGRAPHIC_DATA] - [GEOGRAPHIC_DATA] 4.6 (101,394) Pg. de [STREET_ADDRESS] [PH…" at bounding box center [285, 106] width 285 height 213
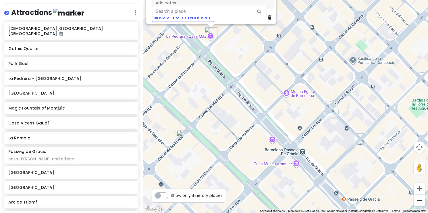
click at [422, 202] on button "Zoom out" at bounding box center [418, 199] width 11 height 11
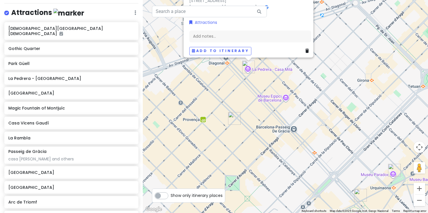
click at [422, 202] on button "Zoom out" at bounding box center [418, 199] width 11 height 11
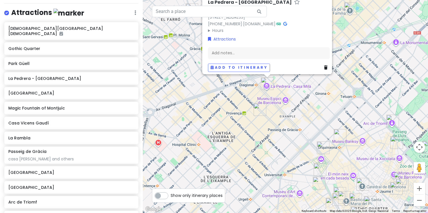
click at [322, 148] on img "Passeig de Gràcia" at bounding box center [323, 147] width 13 height 13
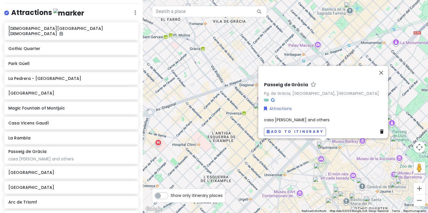
click at [285, 152] on div "Passeig de Gràcia Pg. de [GEOGRAPHIC_DATA], [GEOGRAPHIC_DATA], [GEOGRAPHIC_DATA…" at bounding box center [285, 106] width 285 height 213
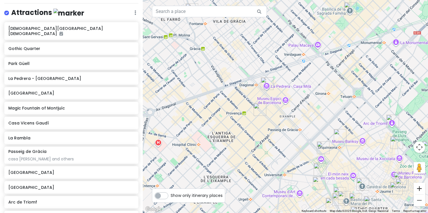
click at [420, 187] on button "Zoom in" at bounding box center [418, 188] width 11 height 11
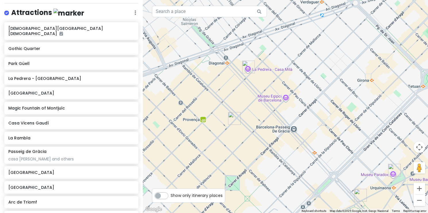
click at [420, 187] on button "Zoom in" at bounding box center [418, 188] width 11 height 11
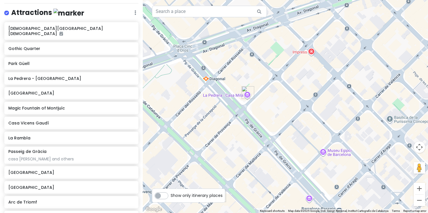
drag, startPoint x: 277, startPoint y: 101, endPoint x: 319, endPoint y: 169, distance: 79.9
click at [319, 169] on div at bounding box center [285, 106] width 285 height 213
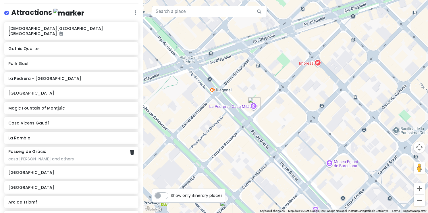
click at [63, 156] on div "casa [PERSON_NAME] and others" at bounding box center [71, 158] width 126 height 5
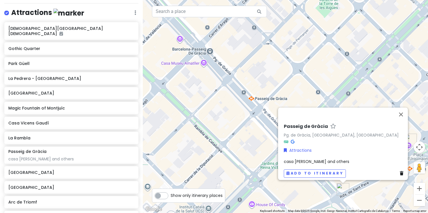
click at [302, 158] on span "casa [PERSON_NAME] and others" at bounding box center [316, 161] width 65 height 6
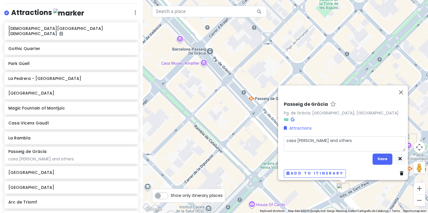
click at [306, 137] on textarea "casa [PERSON_NAME] and others" at bounding box center [345, 143] width 122 height 15
type textarea "x"
type textarea "casa [PERSON_NAME], and others"
type textarea "x"
type textarea "casa [PERSON_NAME],l and others"
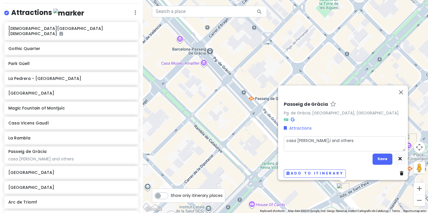
type textarea "x"
type textarea "casa [PERSON_NAME],la and others"
type textarea "x"
type textarea "casa [PERSON_NAME],la and others"
type textarea "x"
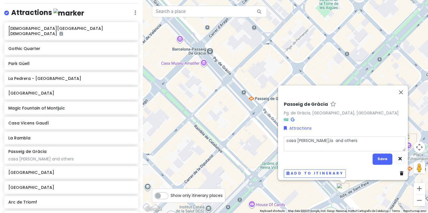
type textarea "casa [PERSON_NAME],la e and others"
type textarea "x"
type textarea "casa [PERSON_NAME],la and others"
type textarea "x"
type textarea "casa [PERSON_NAME],la p and others"
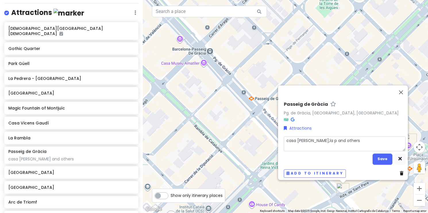
type textarea "x"
type textarea "casa [PERSON_NAME],la pe and others"
type textarea "x"
type textarea "casa [PERSON_NAME],la ped and others"
type textarea "x"
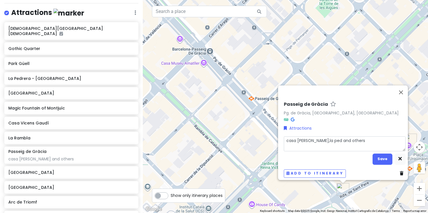
type textarea "casa [PERSON_NAME],la pedr and others"
type textarea "x"
type textarea "casa [PERSON_NAME],la pedre and others"
type textarea "x"
type textarea "casa [PERSON_NAME],la pedrea and others"
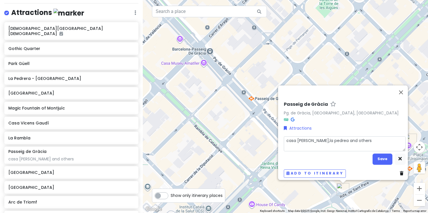
type textarea "x"
type textarea "casa [PERSON_NAME],la pedre and others"
type textarea "x"
type textarea "casa [PERSON_NAME],la pedrer and others"
type textarea "x"
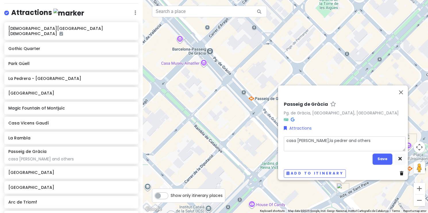
type textarea "casa batllo,la pedrera and others"
type textarea "x"
type textarea "casa [PERSON_NAME],la pedrera, and others"
type textarea "x"
type textarea "casa batllo,la pedrera and others"
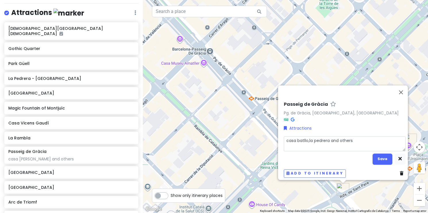
type textarea "x"
type textarea "casa batllo,la pedrera and others"
type textarea "x"
click at [307, 138] on textarea "casa [PERSON_NAME],la pedrera casa mila and others" at bounding box center [345, 143] width 122 height 15
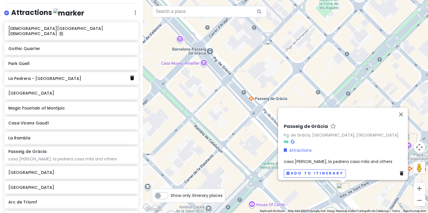
click at [132, 76] on icon at bounding box center [132, 78] width 4 height 5
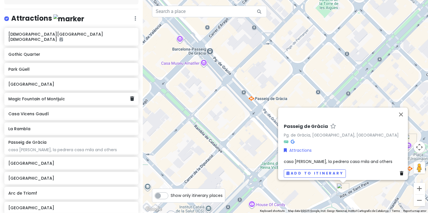
scroll to position [72, 0]
click at [342, 158] on span "casa [PERSON_NAME], la pedrera casa mila and others" at bounding box center [338, 161] width 109 height 6
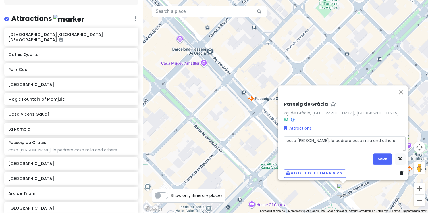
click at [349, 138] on textarea "casa [PERSON_NAME], la pedrera casa mila and others" at bounding box center [345, 143] width 122 height 15
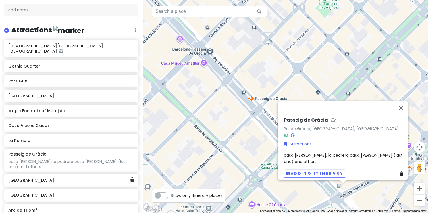
scroll to position [59, 0]
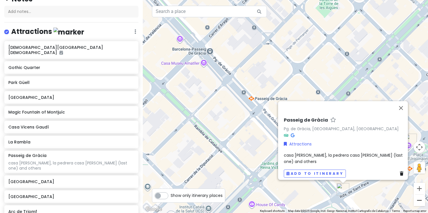
click at [418, 201] on button "Zoom out" at bounding box center [418, 199] width 11 height 11
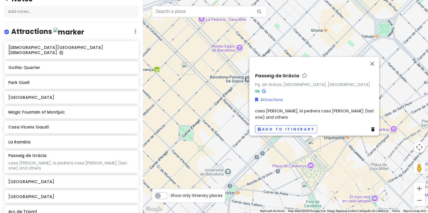
click at [418, 201] on button "Zoom out" at bounding box center [418, 199] width 11 height 11
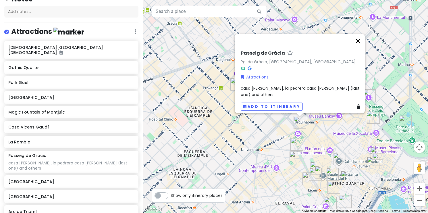
click at [361, 45] on button "Close" at bounding box center [358, 41] width 14 height 14
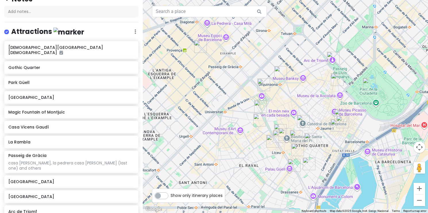
drag, startPoint x: 339, startPoint y: 105, endPoint x: 295, endPoint y: 63, distance: 61.3
click at [295, 63] on div at bounding box center [285, 106] width 285 height 213
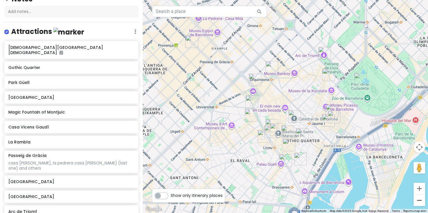
click at [419, 200] on button "Zoom out" at bounding box center [418, 199] width 11 height 11
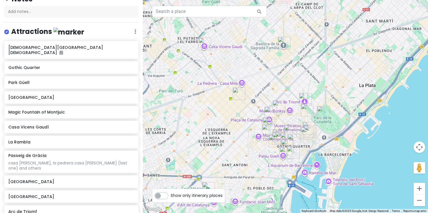
drag, startPoint x: 332, startPoint y: 127, endPoint x: 332, endPoint y: 150, distance: 23.5
click at [332, 150] on div at bounding box center [285, 106] width 285 height 213
click at [205, 44] on img "Casa Vicens Gaudí" at bounding box center [204, 44] width 13 height 13
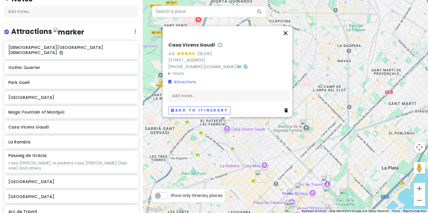
click at [288, 26] on button "Close" at bounding box center [286, 33] width 14 height 14
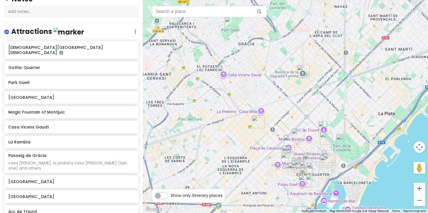
drag, startPoint x: 255, startPoint y: 147, endPoint x: 253, endPoint y: 86, distance: 61.2
click at [253, 86] on div at bounding box center [285, 106] width 285 height 213
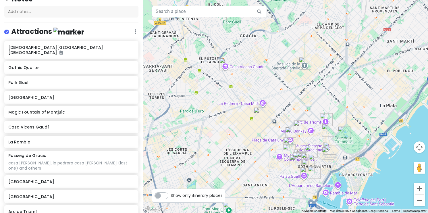
click at [258, 113] on img "Cerveseria Catalana" at bounding box center [260, 113] width 13 height 13
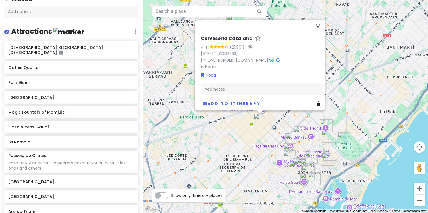
click at [322, 27] on button "Close" at bounding box center [318, 27] width 14 height 14
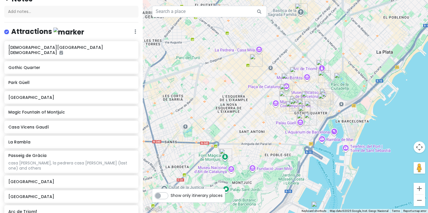
drag, startPoint x: 247, startPoint y: 65, endPoint x: 244, endPoint y: 9, distance: 56.1
click at [244, 8] on div "Keyboard shortcuts Map Data Map data ©2025 Google, Inst. Geogr. Nacional Map da…" at bounding box center [285, 106] width 285 height 213
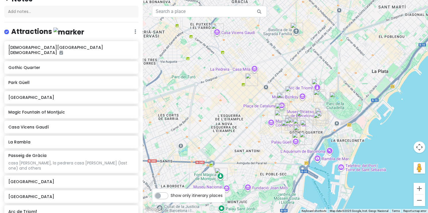
drag, startPoint x: 223, startPoint y: 168, endPoint x: 218, endPoint y: 195, distance: 27.3
click at [218, 195] on div "← Move left → Move right ↑ Move up ↓ Move down + Zoom in - Zoom out Home Jump l…" at bounding box center [285, 106] width 285 height 213
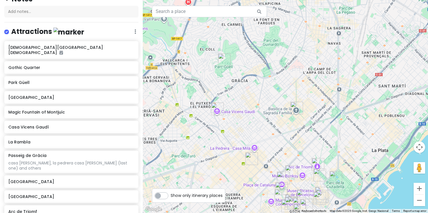
drag, startPoint x: 239, startPoint y: 169, endPoint x: 239, endPoint y: 231, distance: 61.7
click at [239, 212] on html "Barcelona Trip Private Change Dates Make a Copy Delete Trip Go Pro ⚡️ Give Feed…" at bounding box center [214, 106] width 428 height 213
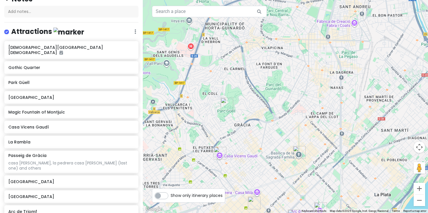
drag, startPoint x: 281, startPoint y: 166, endPoint x: 286, endPoint y: 163, distance: 6.1
click at [286, 163] on div at bounding box center [285, 106] width 285 height 213
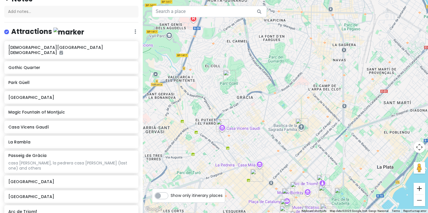
click at [423, 189] on button "Zoom in" at bounding box center [418, 188] width 11 height 11
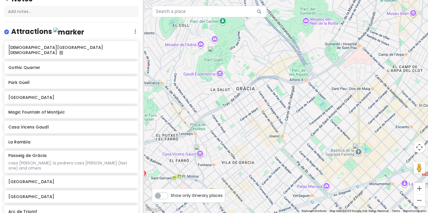
drag, startPoint x: 209, startPoint y: 96, endPoint x: 260, endPoint y: 97, distance: 50.3
click at [260, 97] on div at bounding box center [285, 106] width 285 height 213
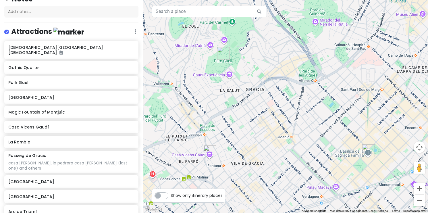
click at [225, 53] on img "Park Güell" at bounding box center [223, 53] width 13 height 13
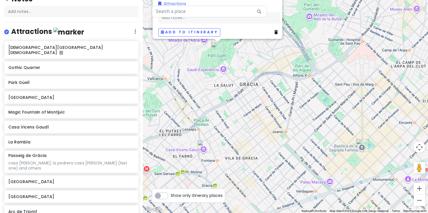
drag, startPoint x: 251, startPoint y: 152, endPoint x: 241, endPoint y: 74, distance: 79.4
click at [241, 74] on div "Park Güell 4.4 (212,581) [GEOGRAPHIC_DATA] +34 934 09 18 [GEOGRAPHIC_DATA][DOMA…" at bounding box center [285, 106] width 285 height 213
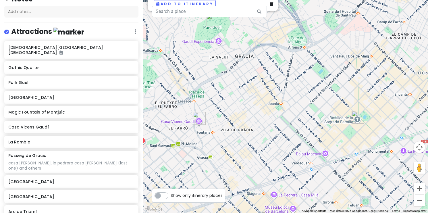
click at [201, 118] on img "Casa Vicens Gaudí" at bounding box center [199, 118] width 13 height 13
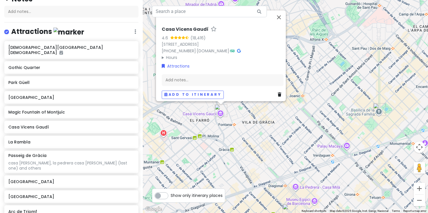
drag, startPoint x: 223, startPoint y: 153, endPoint x: 209, endPoint y: 119, distance: 36.8
click at [209, 119] on div "Casa [PERSON_NAME] 4.6 (18,416) [STREET_ADDRESS] [PHONE_NUMBER] · [DOMAIN_NAME]…" at bounding box center [285, 106] width 285 height 213
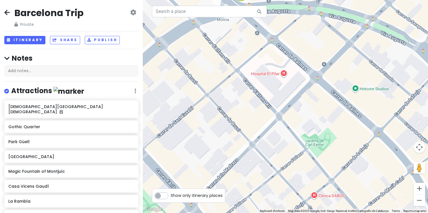
scroll to position [0, 0]
click at [7, 13] on icon at bounding box center [6, 12] width 5 height 5
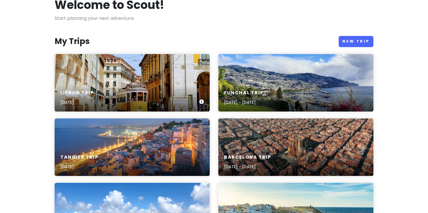
scroll to position [47, 0]
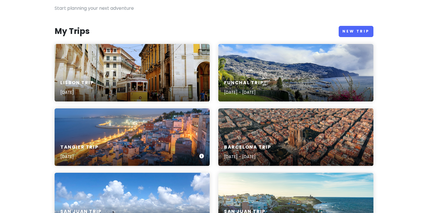
click at [136, 148] on div "Tangier Trip [DATE]" at bounding box center [132, 151] width 155 height 27
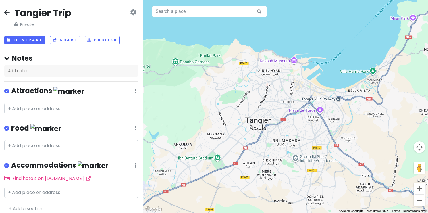
drag, startPoint x: 324, startPoint y: 103, endPoint x: 293, endPoint y: 123, distance: 36.3
click at [293, 123] on div at bounding box center [285, 106] width 285 height 213
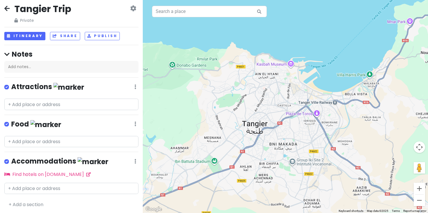
scroll to position [4, 0]
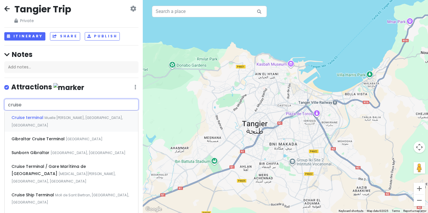
click at [46, 116] on span "Muelle [PERSON_NAME], [GEOGRAPHIC_DATA], [GEOGRAPHIC_DATA]" at bounding box center [66, 121] width 111 height 12
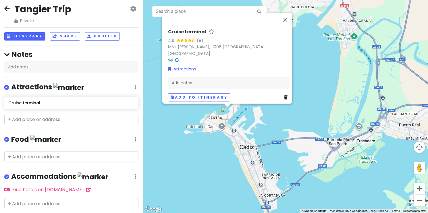
click at [284, 95] on icon at bounding box center [285, 97] width 3 height 4
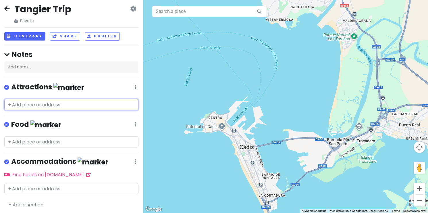
click at [37, 105] on input "text" at bounding box center [71, 104] width 134 height 11
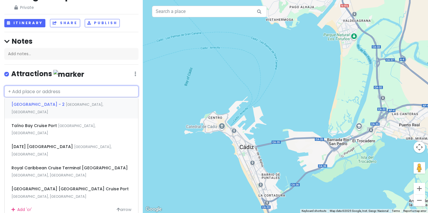
scroll to position [4, 0]
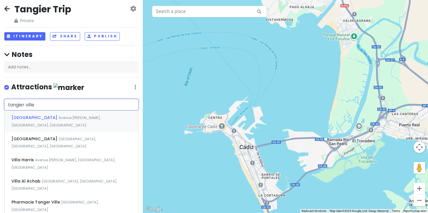
click at [79, 115] on span "Avenue [PERSON_NAME], [GEOGRAPHIC_DATA], [GEOGRAPHIC_DATA]" at bounding box center [55, 121] width 89 height 12
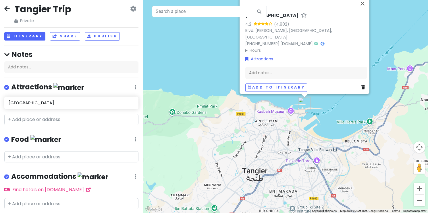
drag, startPoint x: 187, startPoint y: 174, endPoint x: 143, endPoint y: 84, distance: 100.4
click at [143, 84] on div "[GEOGRAPHIC_DATA] 4.2 (4,802) Blvd. [PERSON_NAME][GEOGRAPHIC_DATA] [PHONE_NUMBE…" at bounding box center [285, 106] width 285 height 213
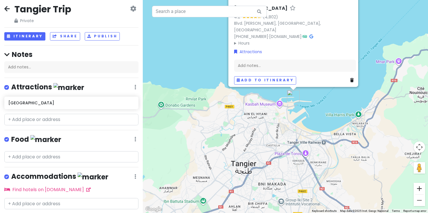
click at [419, 191] on button "Zoom in" at bounding box center [418, 188] width 11 height 11
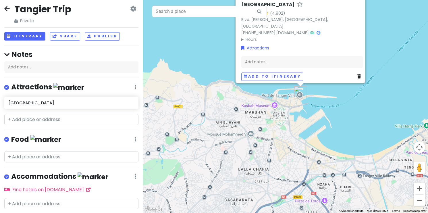
click at [419, 191] on button "Zoom in" at bounding box center [418, 188] width 11 height 11
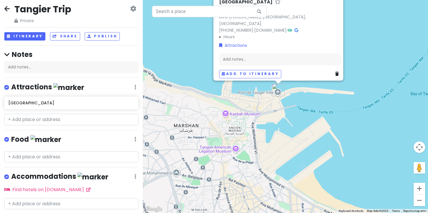
drag, startPoint x: 373, startPoint y: 138, endPoint x: 335, endPoint y: 144, distance: 38.3
click at [335, 144] on div "[GEOGRAPHIC_DATA] 4.2 (4,802) Blvd. [PERSON_NAME][GEOGRAPHIC_DATA] [PHONE_NUMBE…" at bounding box center [285, 106] width 285 height 213
click at [422, 188] on button "Zoom in" at bounding box center [418, 188] width 11 height 11
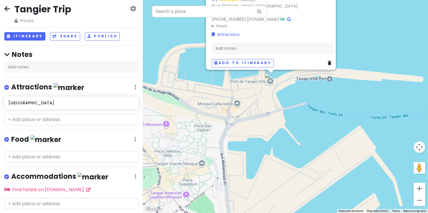
click at [422, 188] on button "Zoom in" at bounding box center [418, 188] width 11 height 11
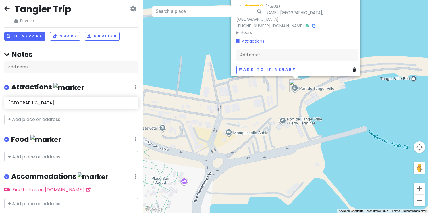
drag, startPoint x: 306, startPoint y: 130, endPoint x: 346, endPoint y: 158, distance: 49.1
click at [346, 158] on div "[GEOGRAPHIC_DATA] 4.2 (4,802) Blvd. [PERSON_NAME][GEOGRAPHIC_DATA] [PHONE_NUMBE…" at bounding box center [285, 106] width 285 height 213
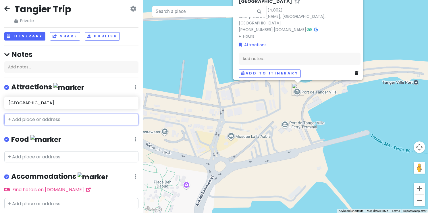
click at [50, 114] on input "text" at bounding box center [71, 119] width 134 height 11
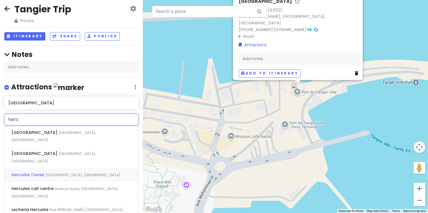
click at [64, 172] on span "[GEOGRAPHIC_DATA], [GEOGRAPHIC_DATA]" at bounding box center [82, 174] width 75 height 5
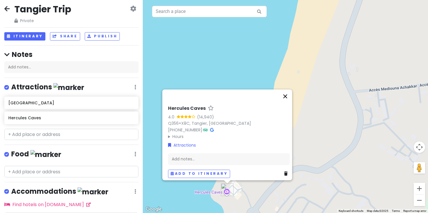
click at [288, 94] on button "Close" at bounding box center [285, 96] width 14 height 14
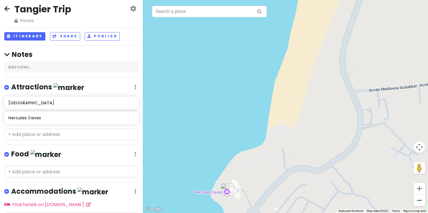
click at [419, 202] on button "Zoom out" at bounding box center [418, 199] width 11 height 11
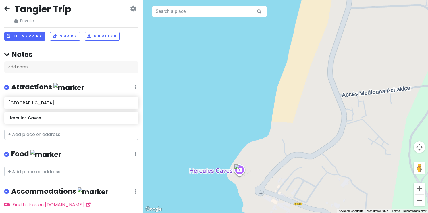
click at [419, 202] on button "Zoom out" at bounding box center [418, 199] width 11 height 11
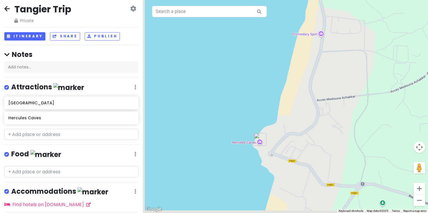
click at [419, 202] on button "Zoom out" at bounding box center [418, 199] width 11 height 11
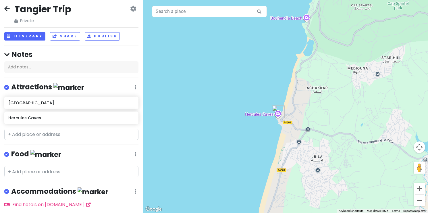
click at [419, 202] on button "Zoom out" at bounding box center [418, 199] width 11 height 11
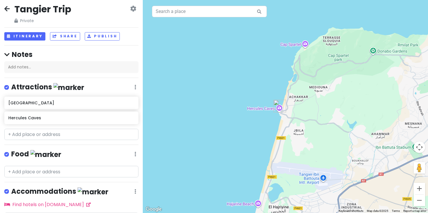
drag, startPoint x: 357, startPoint y: 140, endPoint x: 234, endPoint y: 141, distance: 123.5
click at [234, 141] on div at bounding box center [285, 106] width 285 height 213
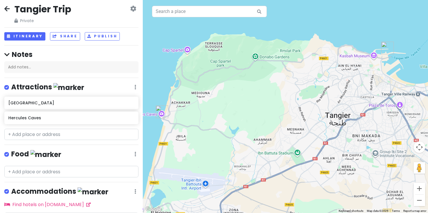
drag, startPoint x: 275, startPoint y: 144, endPoint x: 331, endPoint y: 149, distance: 56.2
click at [331, 149] on div at bounding box center [285, 106] width 285 height 213
